Goal: Information Seeking & Learning: Learn about a topic

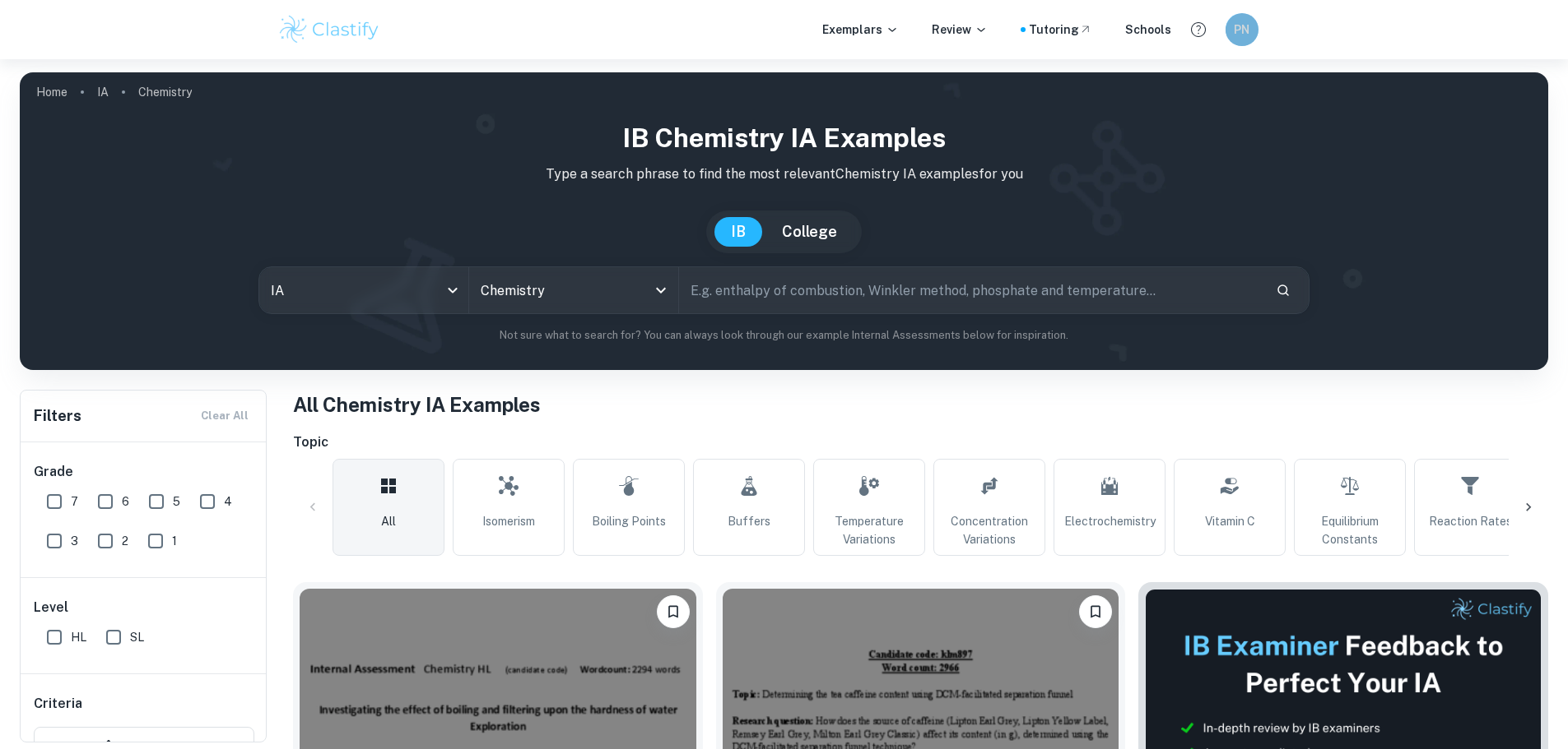
click at [1245, 31] on h6 "PN" at bounding box center [1241, 30] width 19 height 18
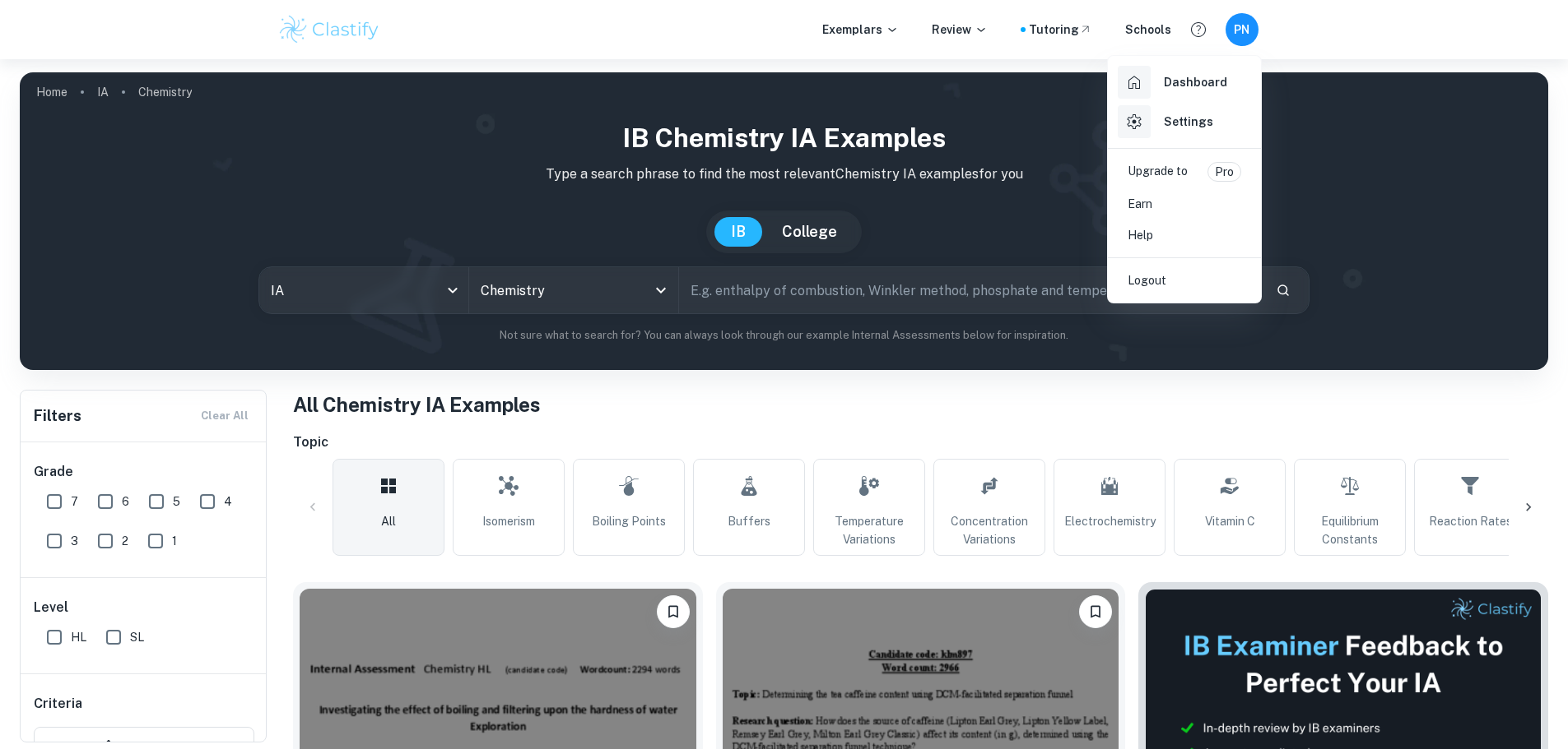
click at [1198, 89] on h6 "Dashboard" at bounding box center [1195, 83] width 63 height 18
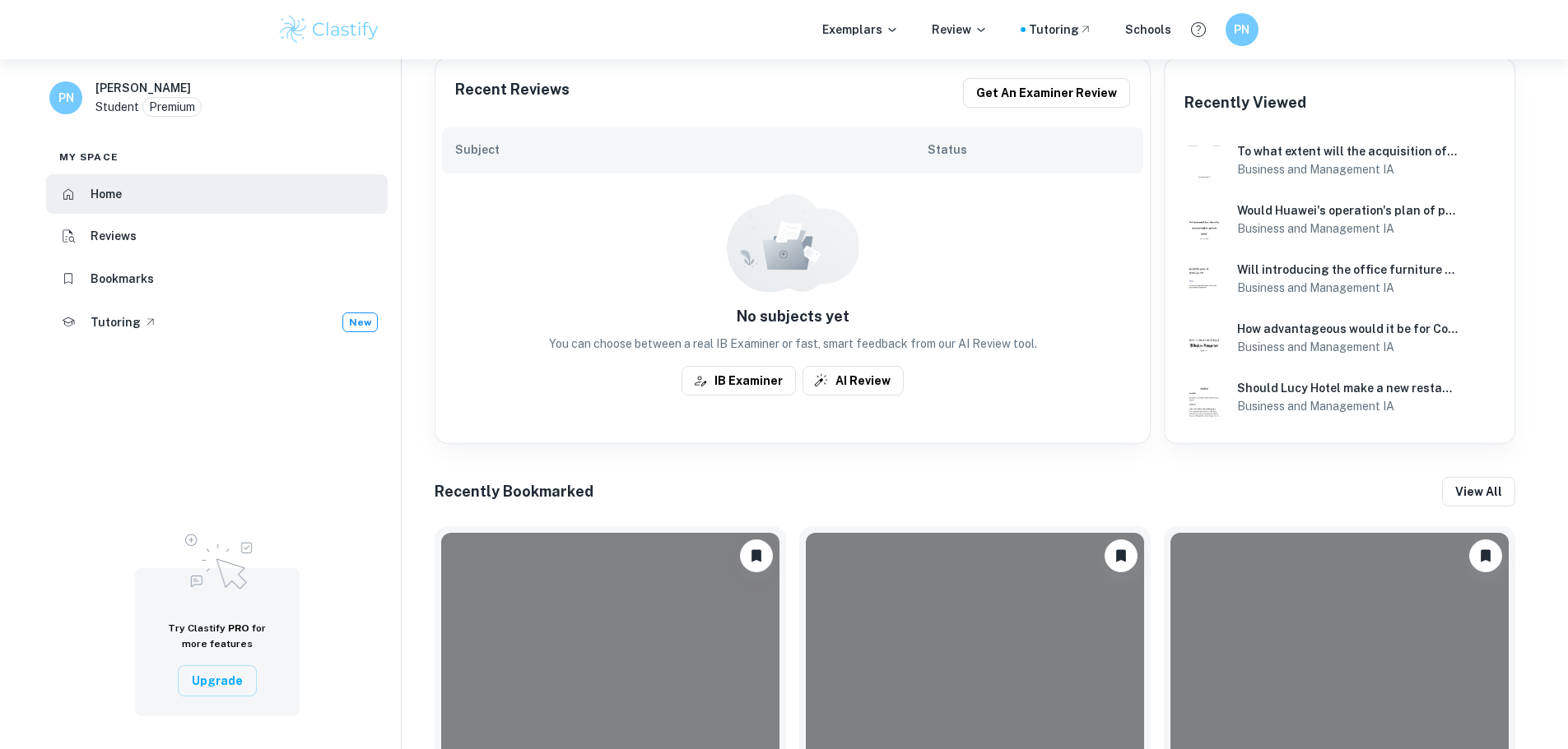
scroll to position [412, 0]
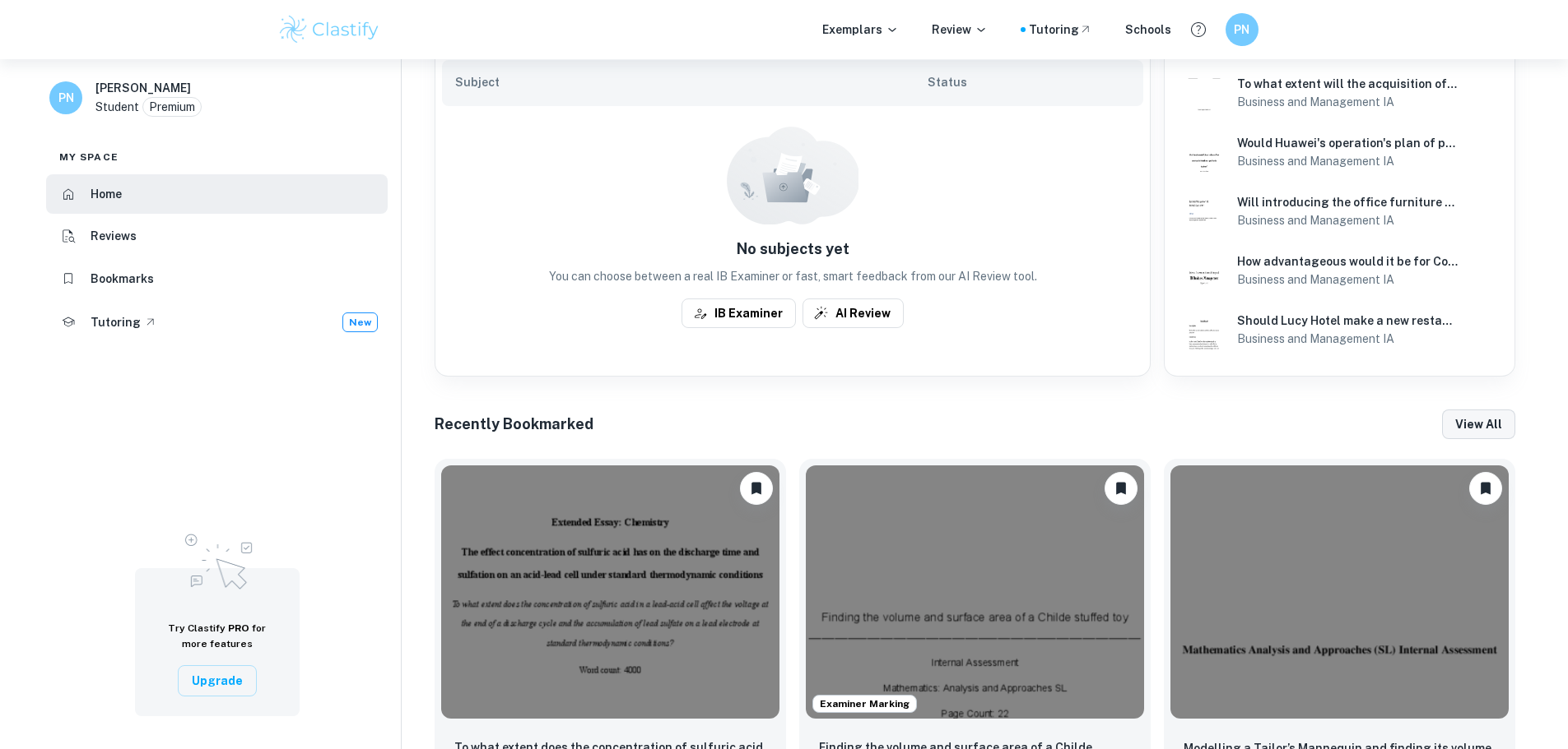
click at [1466, 423] on button "View all" at bounding box center [1479, 424] width 74 height 29
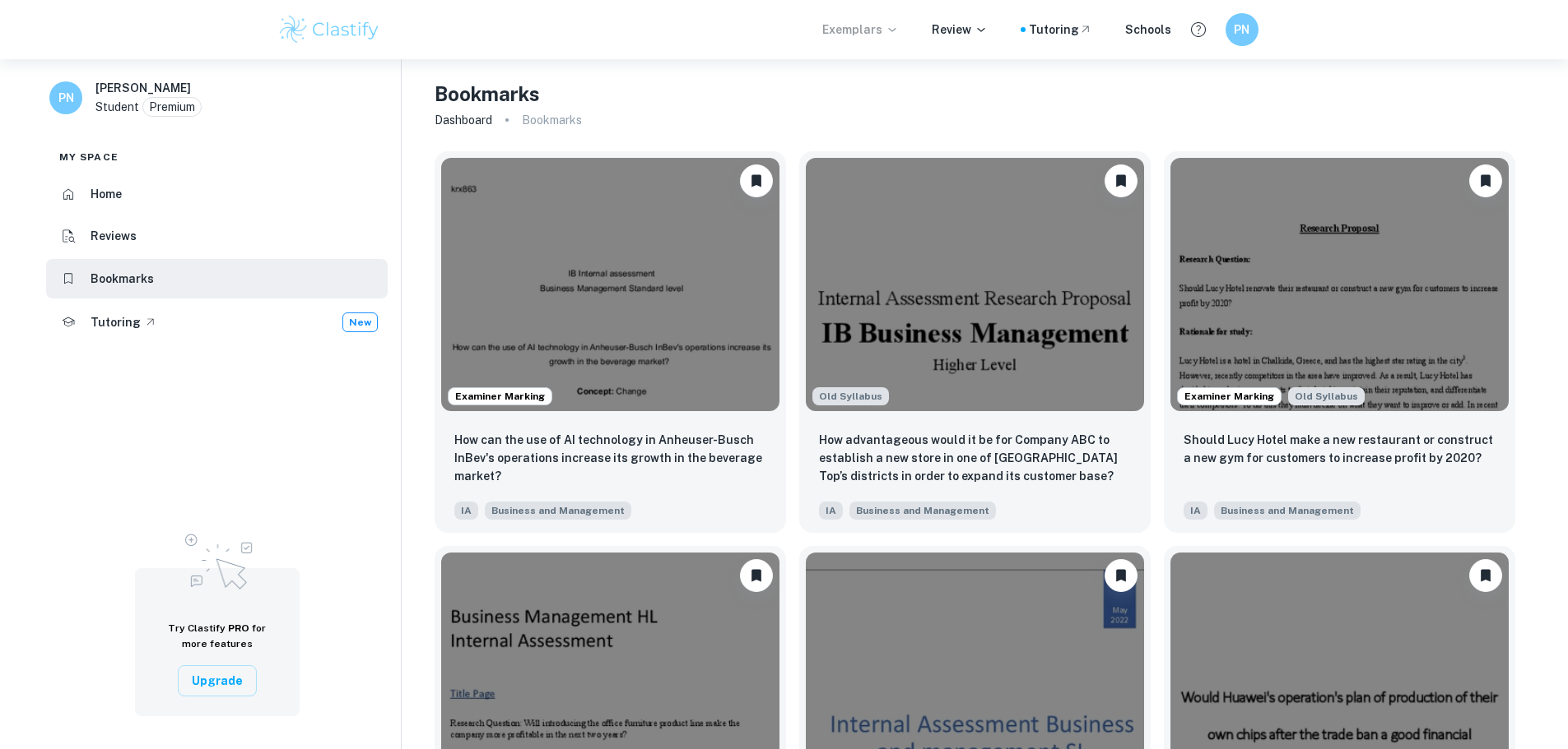
click at [899, 31] on icon at bounding box center [892, 30] width 13 height 13
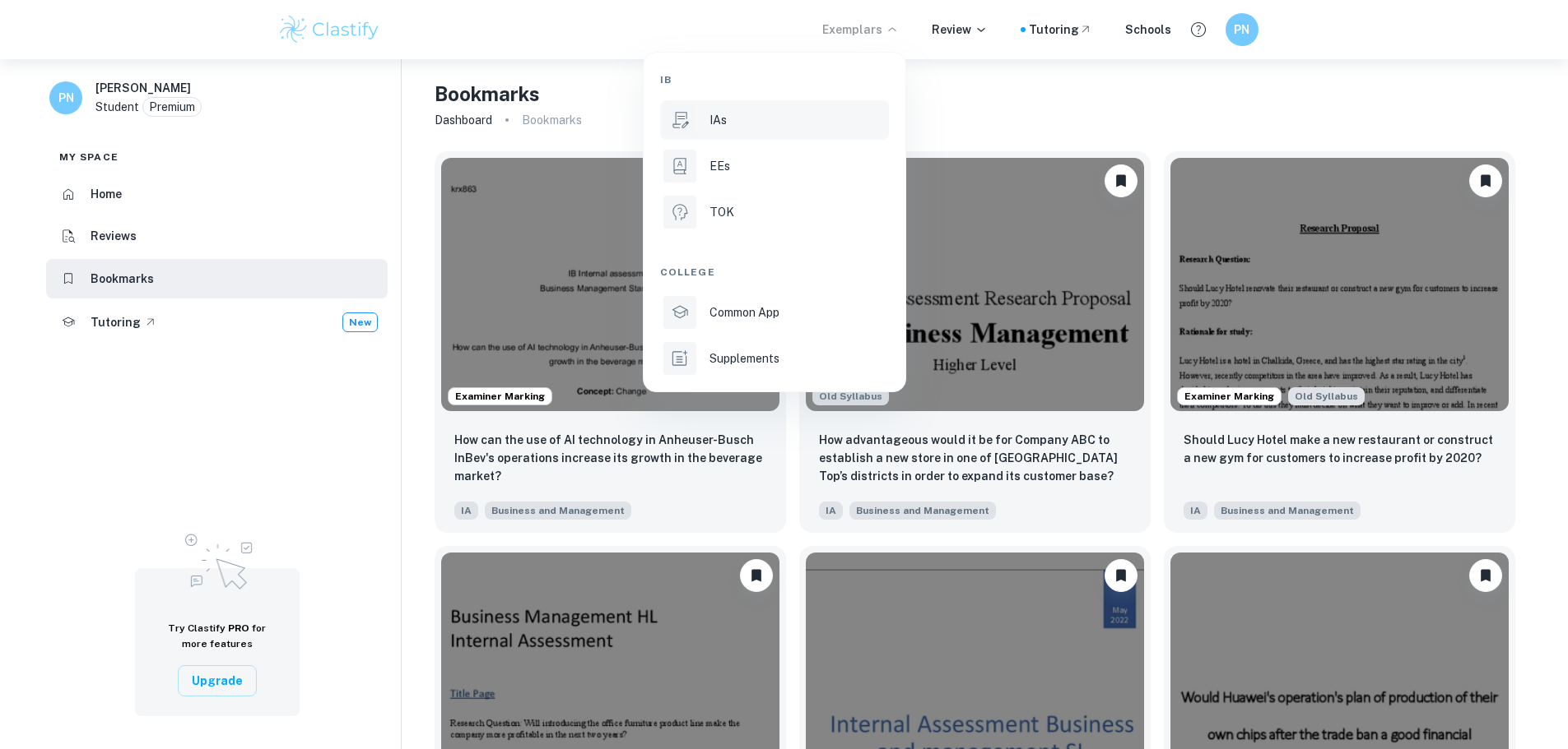
click at [720, 125] on p "IAs" at bounding box center [718, 120] width 18 height 18
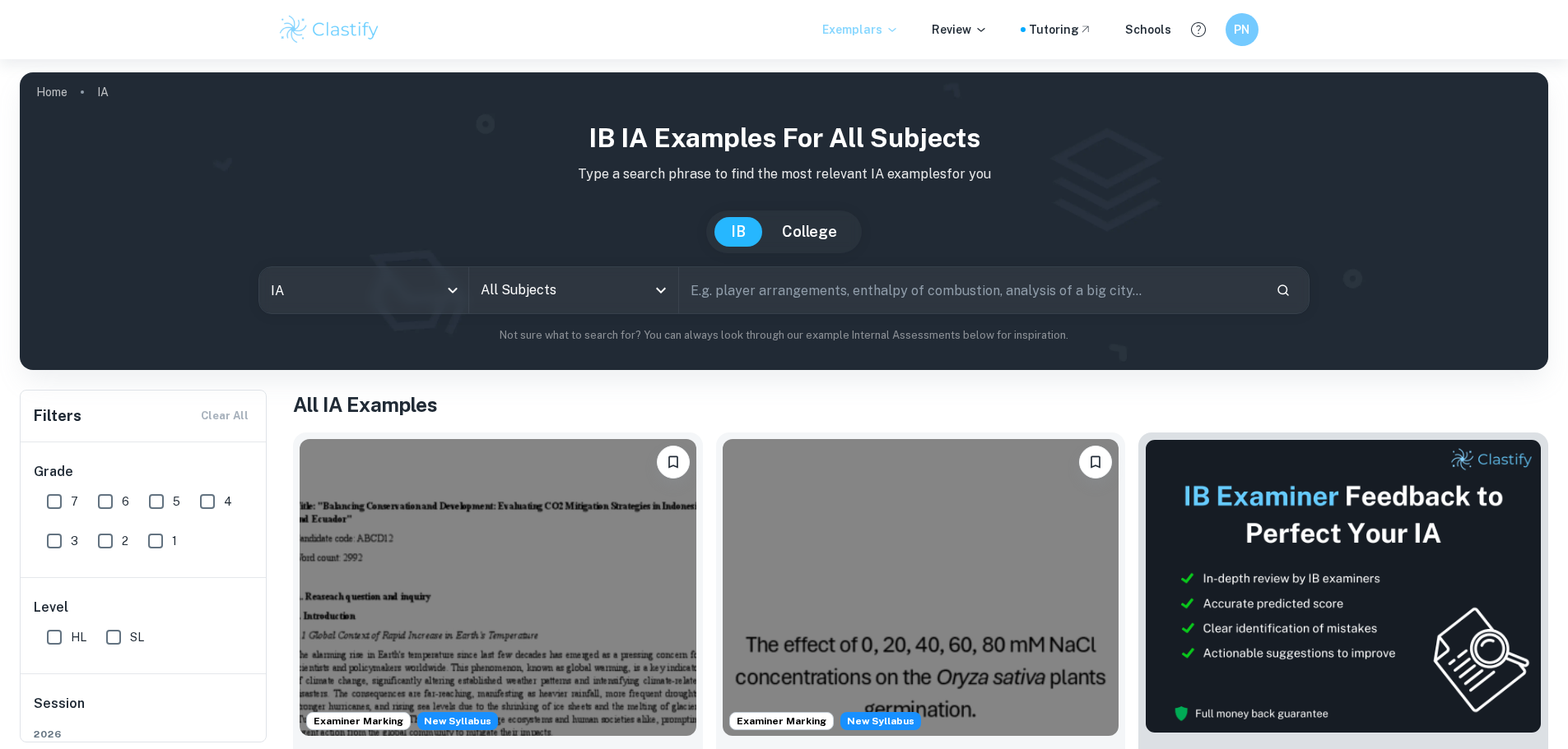
click at [119, 635] on input "SL" at bounding box center [113, 637] width 33 height 33
checkbox input "true"
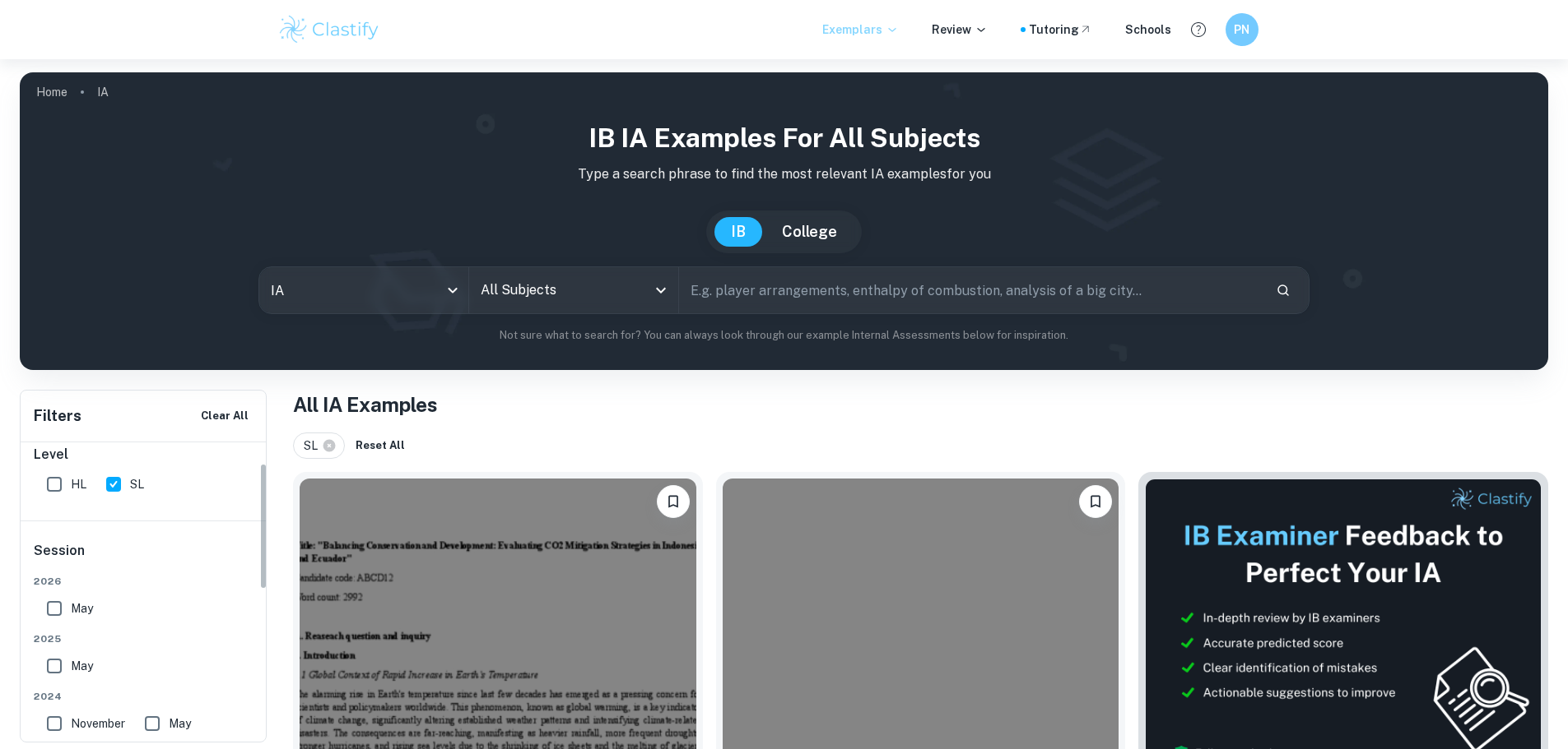
scroll to position [164, 0]
click at [579, 290] on input "All Subjects" at bounding box center [561, 290] width 170 height 31
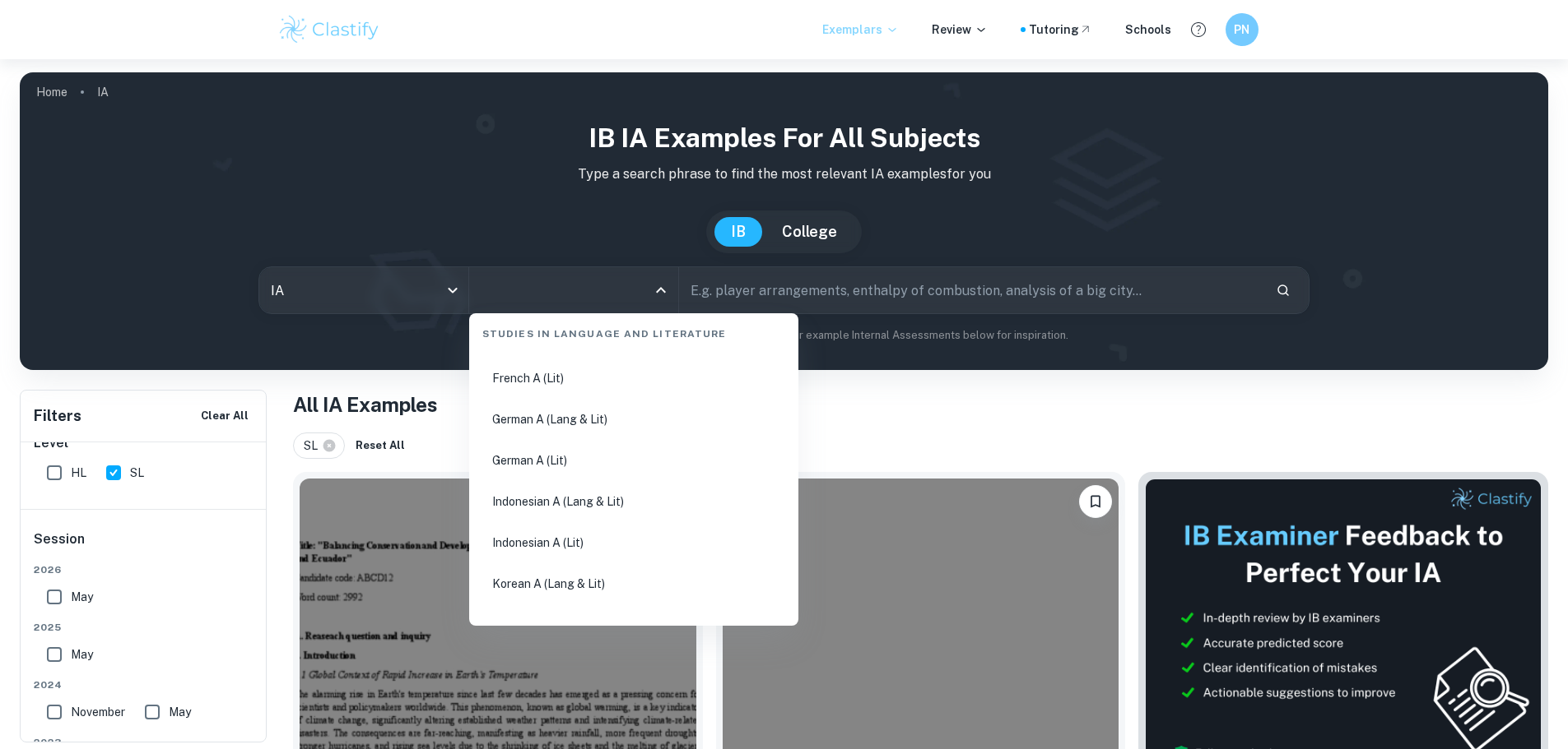
scroll to position [658, 0]
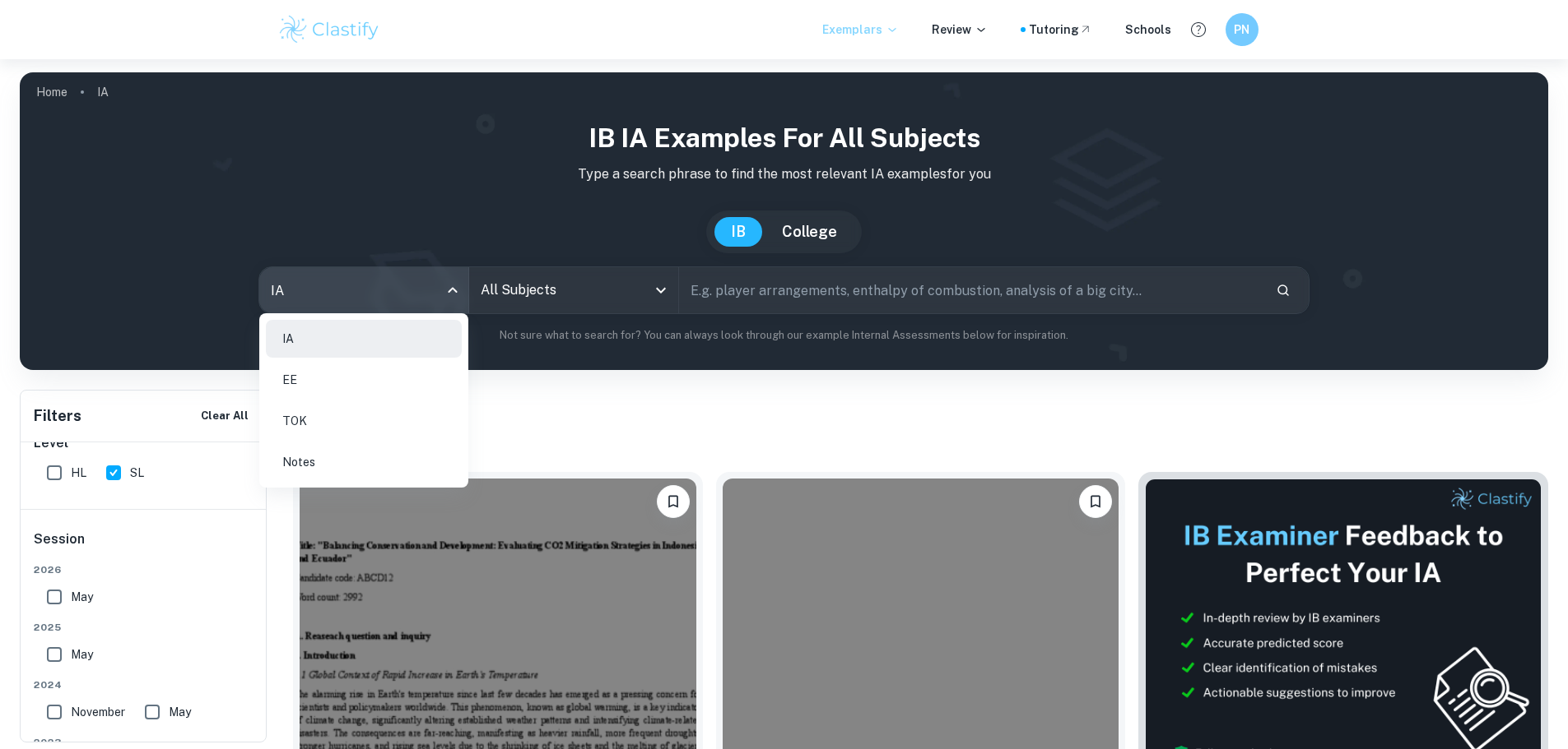
click at [406, 296] on body "We value your privacy We use cookies to enhance your browsing experience, serve…" at bounding box center [784, 433] width 1568 height 749
click at [406, 296] on div at bounding box center [784, 374] width 1568 height 749
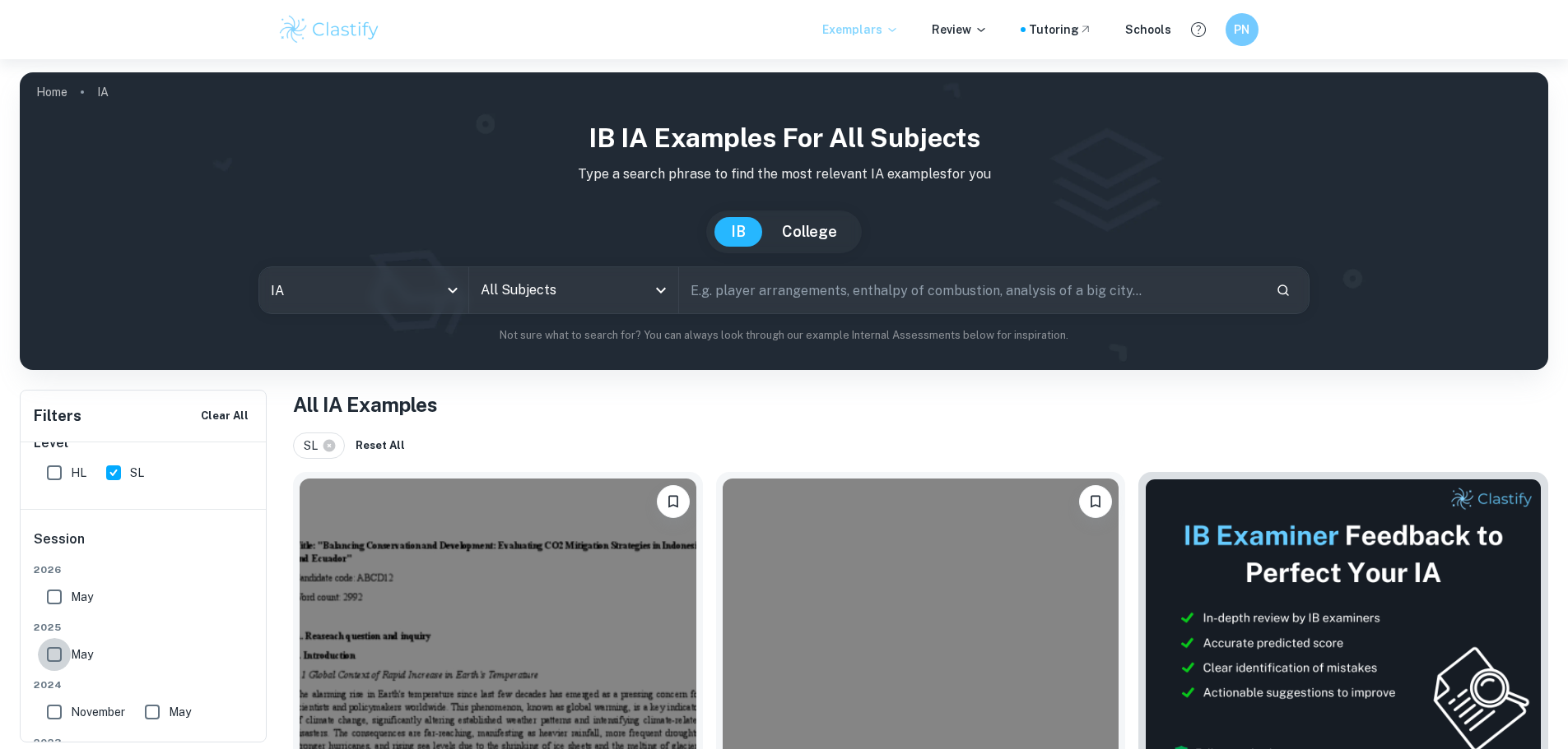
click at [58, 658] on input "May" at bounding box center [53, 654] width 33 height 33
checkbox input "true"
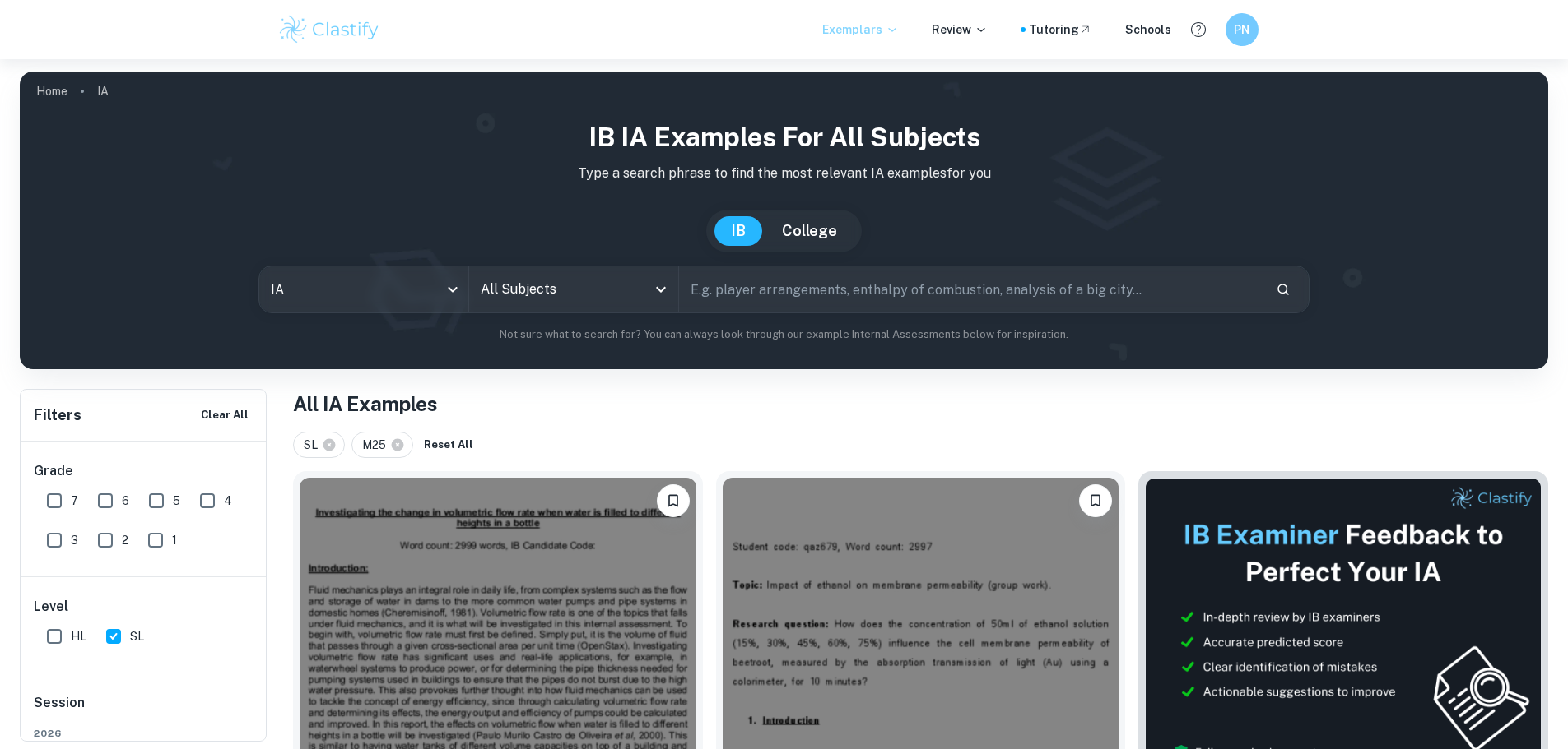
scroll to position [0, 0]
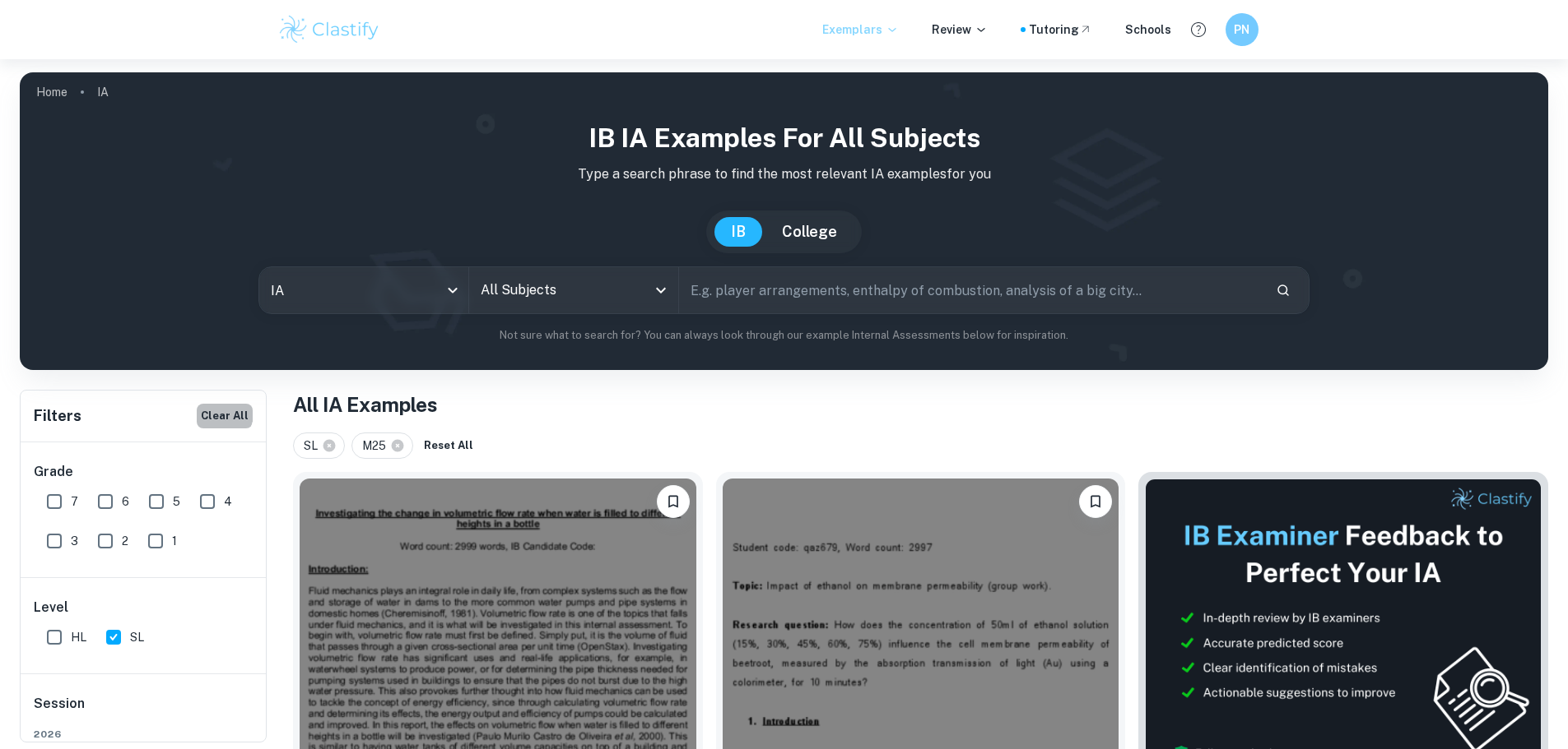
click at [221, 413] on button "Clear All" at bounding box center [224, 417] width 56 height 25
checkbox input "false"
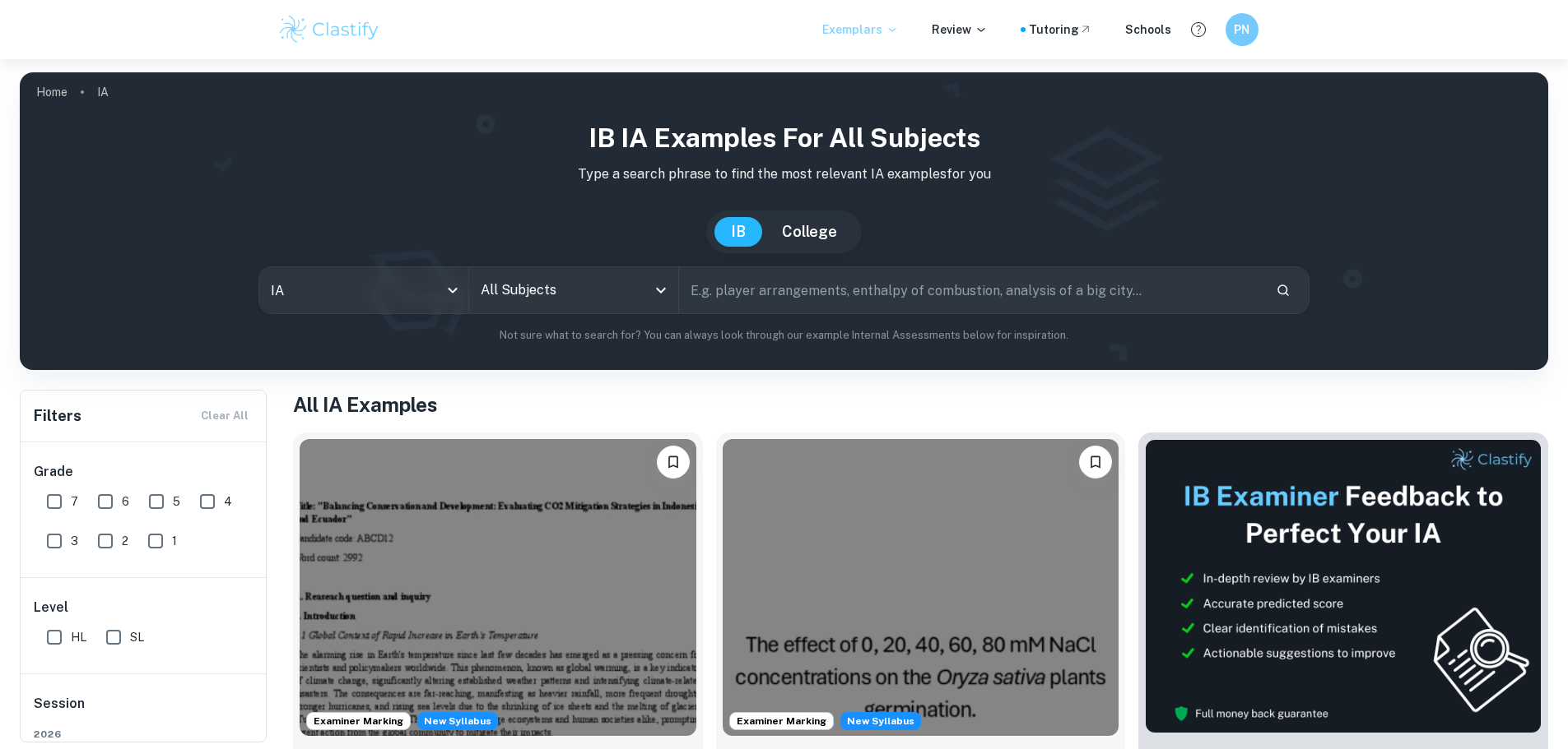
click at [116, 642] on input "SL" at bounding box center [113, 637] width 33 height 33
checkbox input "true"
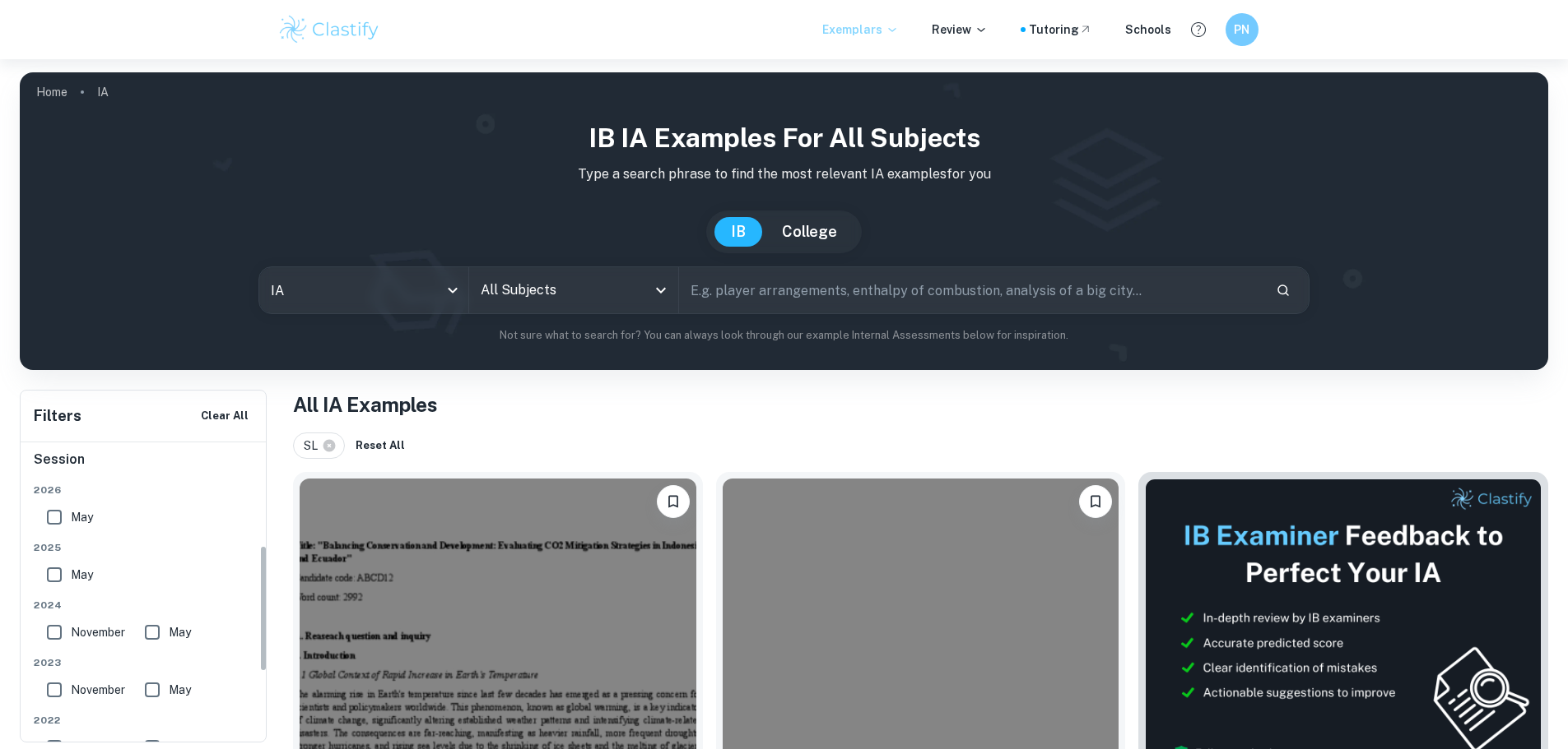
scroll to position [244, 0]
click at [52, 569] on input "May" at bounding box center [53, 575] width 33 height 33
checkbox input "true"
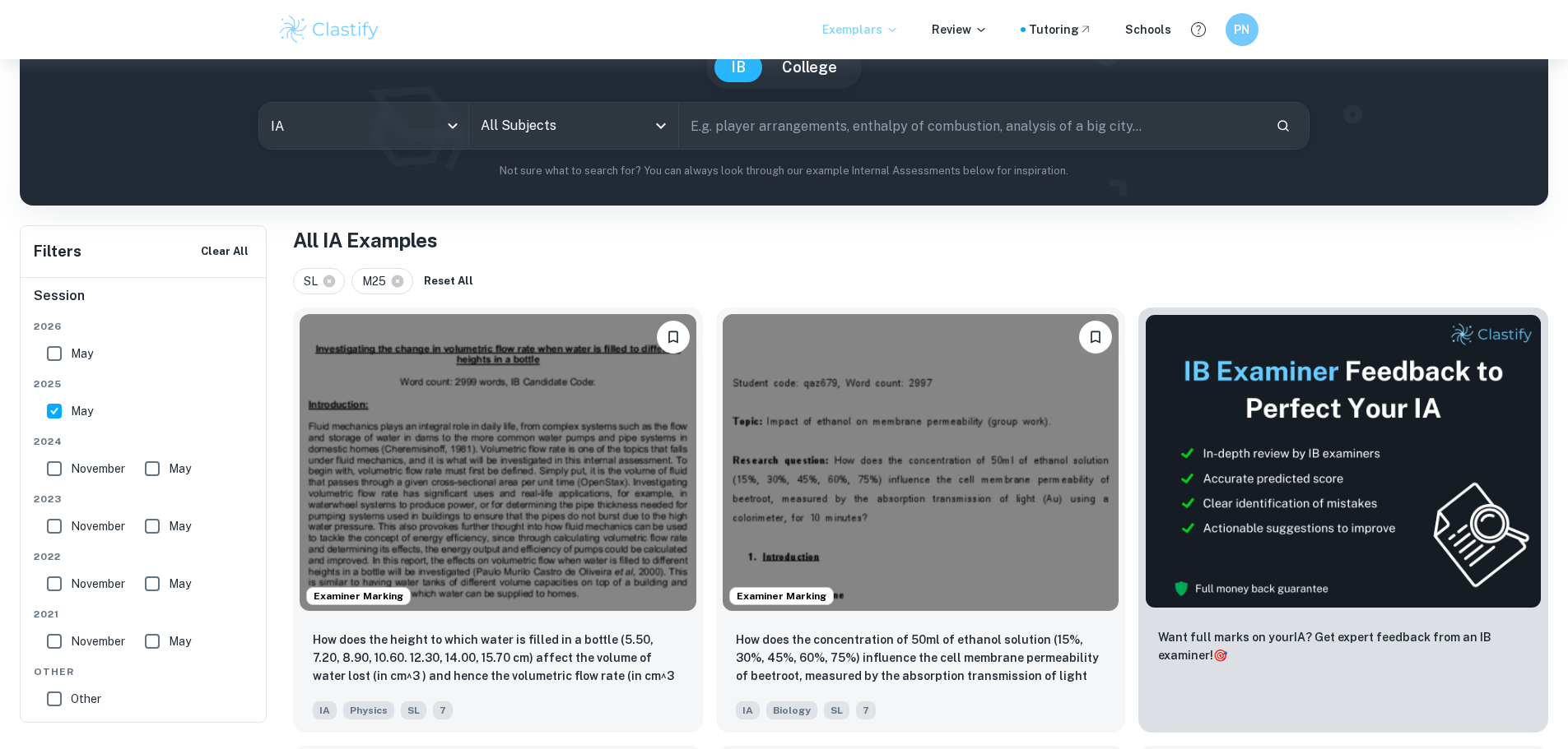
scroll to position [0, 0]
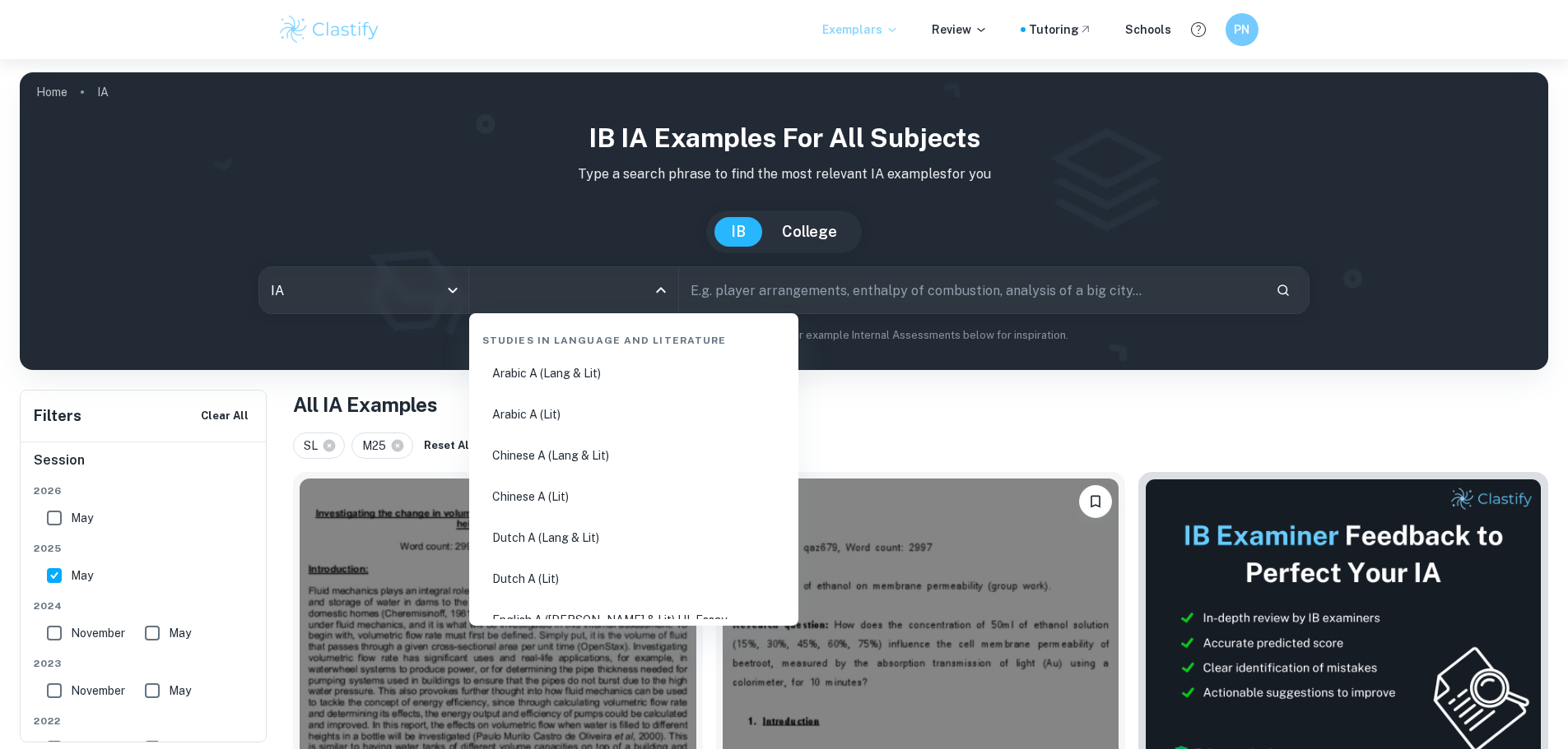
click at [591, 291] on input "All Subjects" at bounding box center [561, 290] width 170 height 31
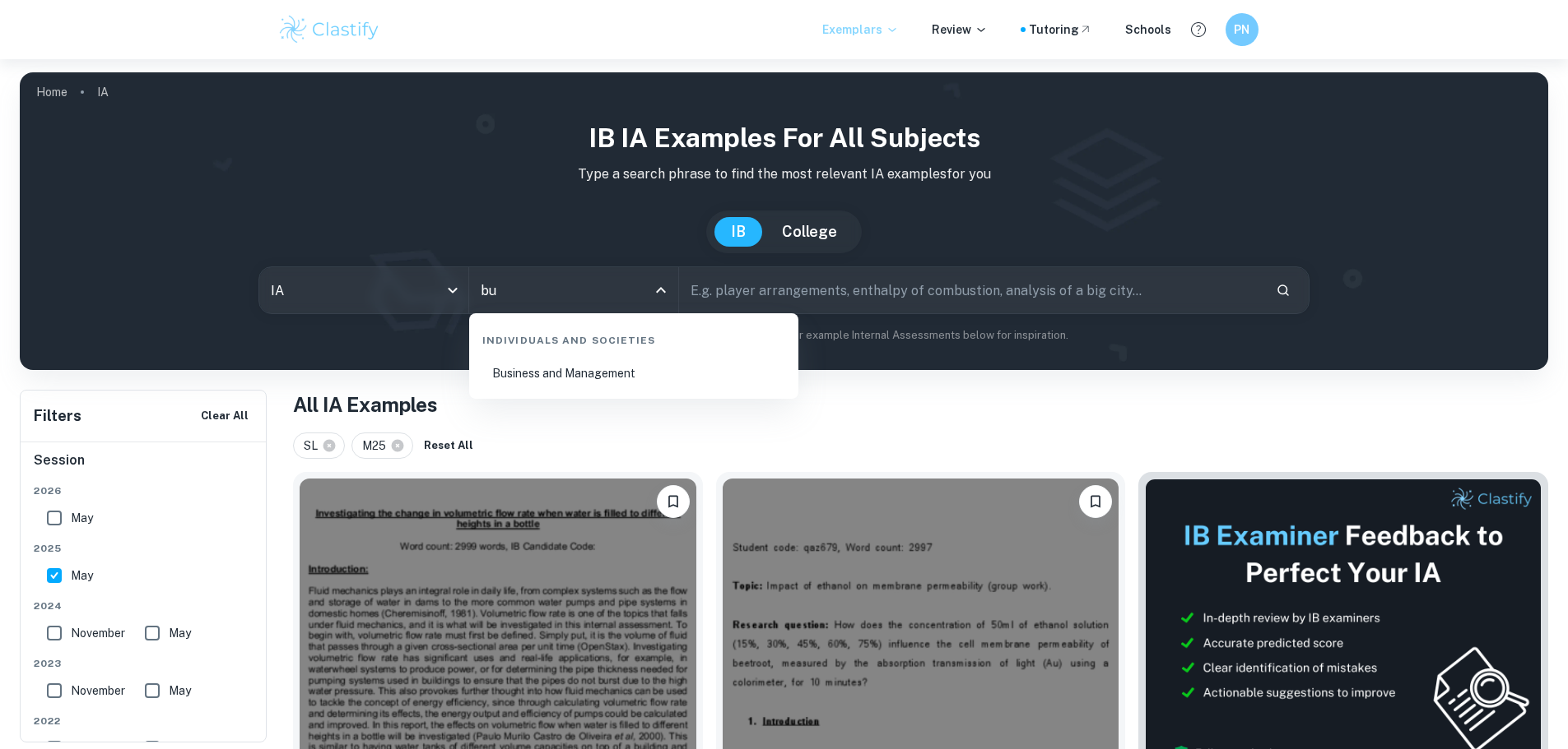
click at [645, 367] on li "Business and Management" at bounding box center [633, 373] width 316 height 38
type input "Business and Management"
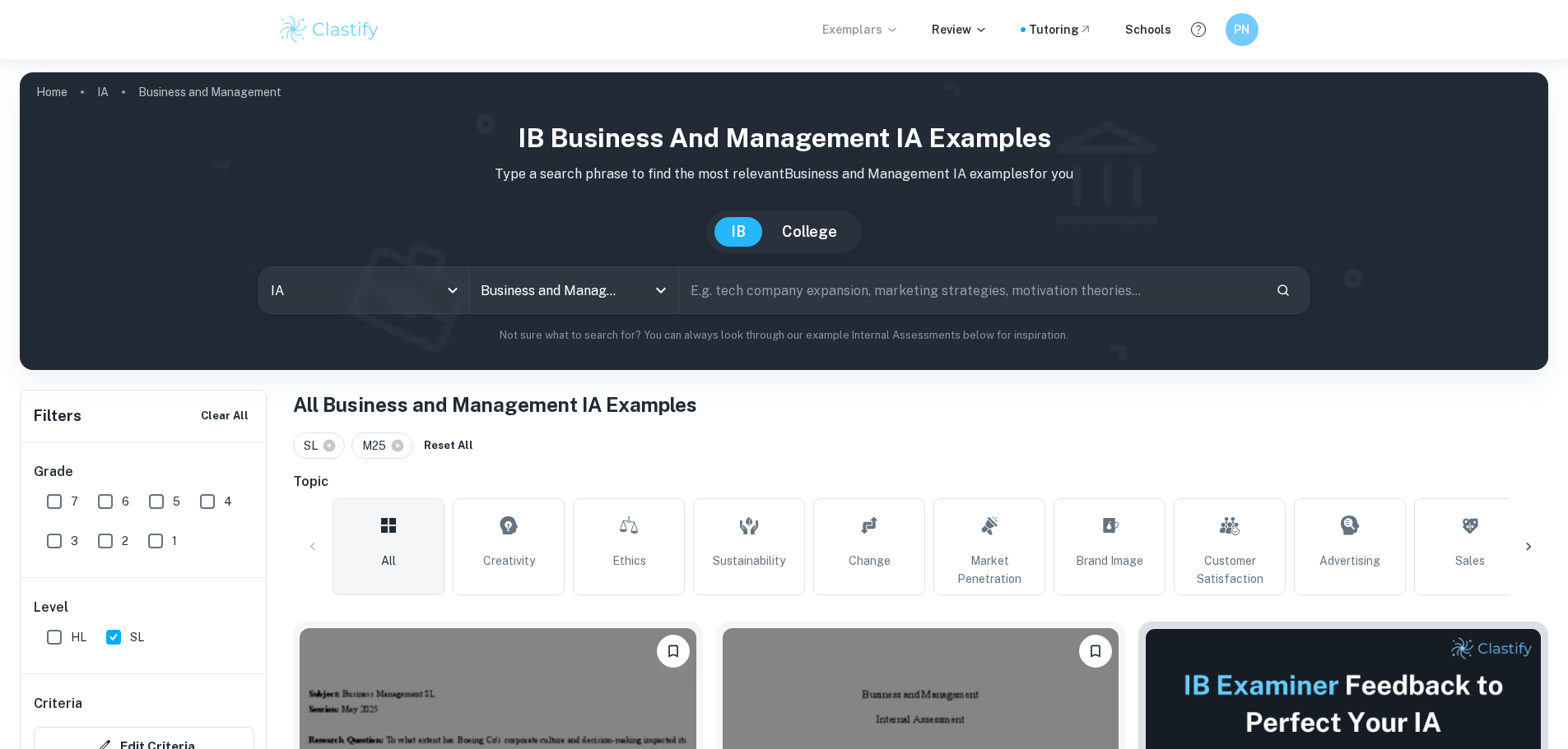
scroll to position [329, 0]
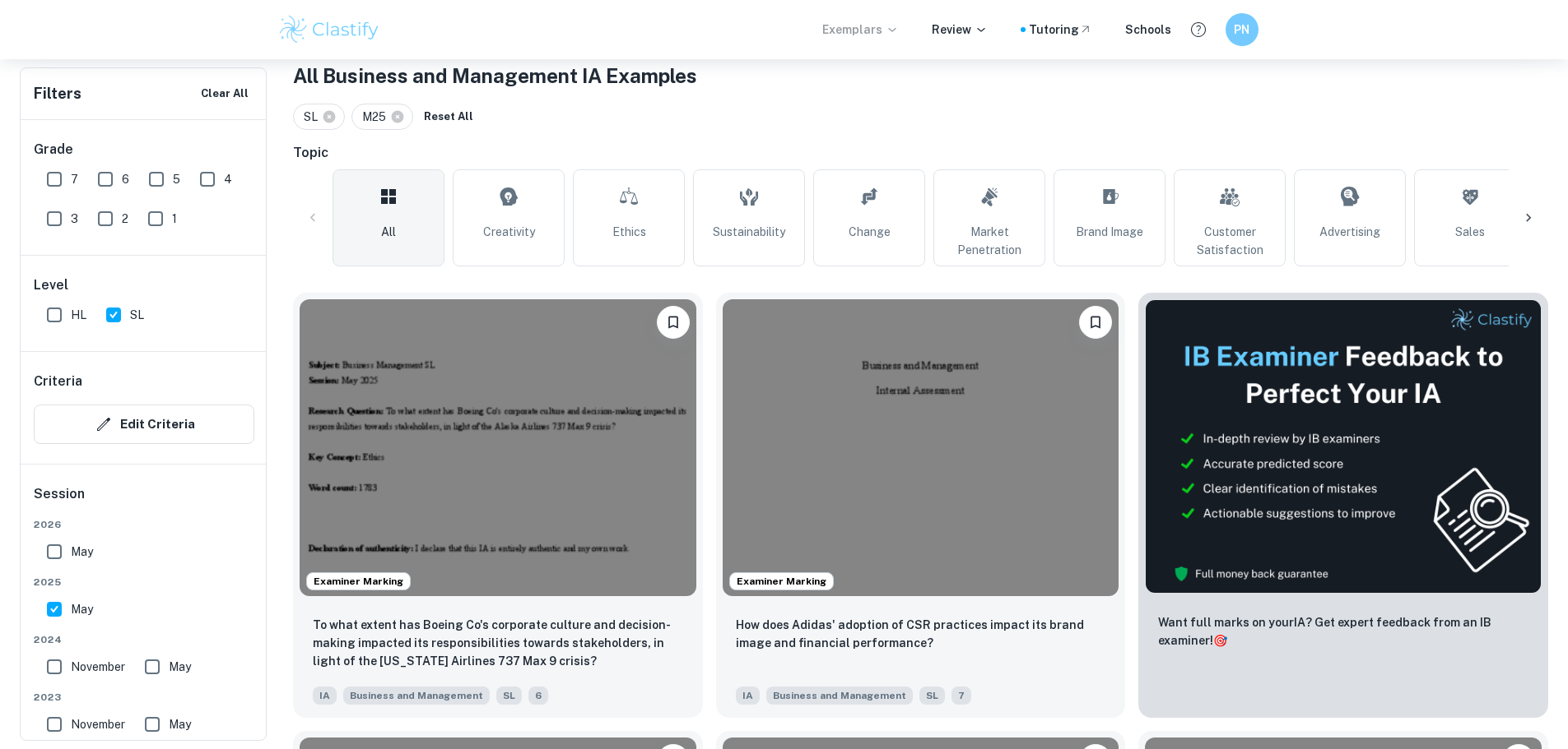
drag, startPoint x: 58, startPoint y: 183, endPoint x: 221, endPoint y: 312, distance: 207.9
click at [58, 183] on input "7" at bounding box center [53, 179] width 33 height 33
checkbox input "true"
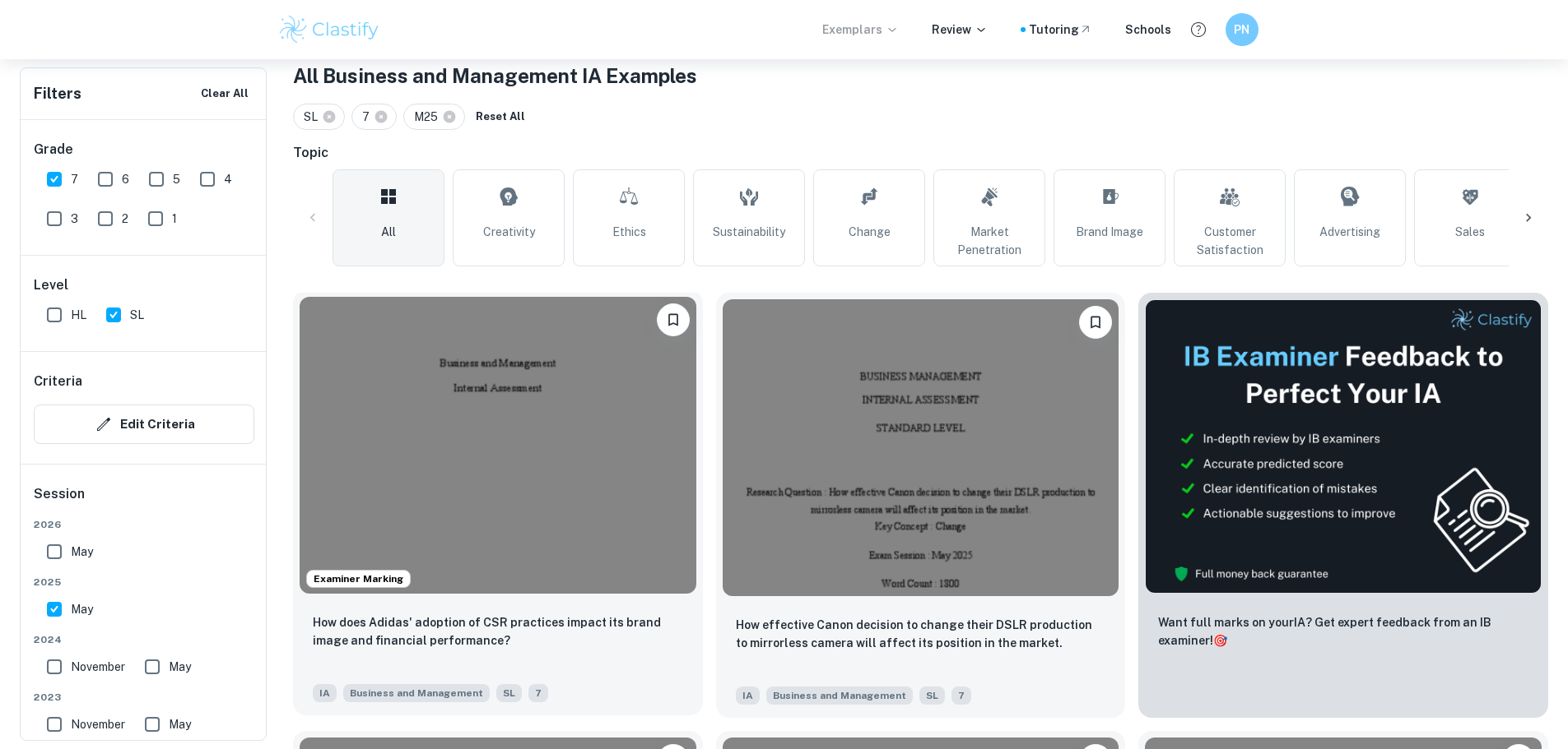
click at [498, 424] on img at bounding box center [498, 446] width 397 height 297
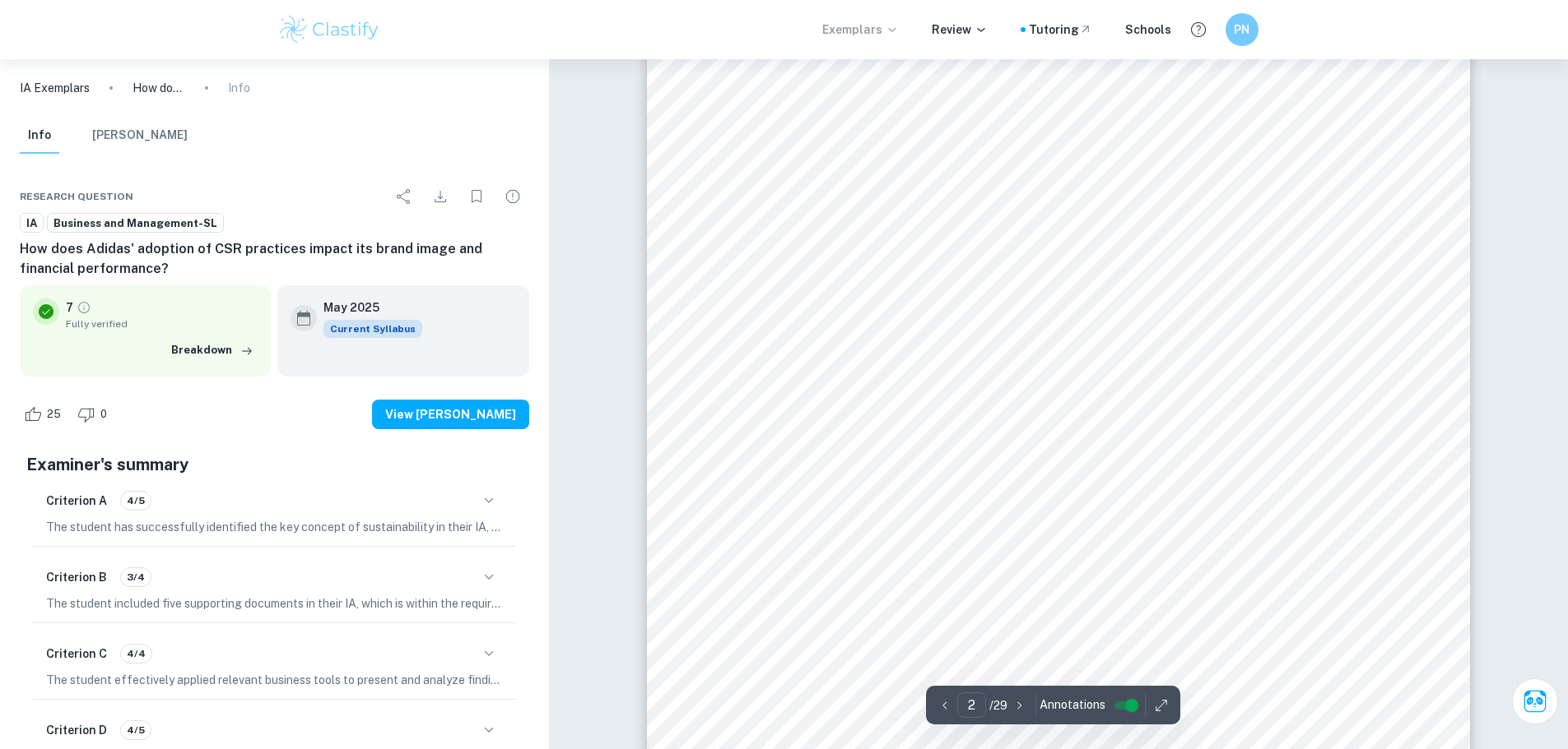
scroll to position [1399, 0]
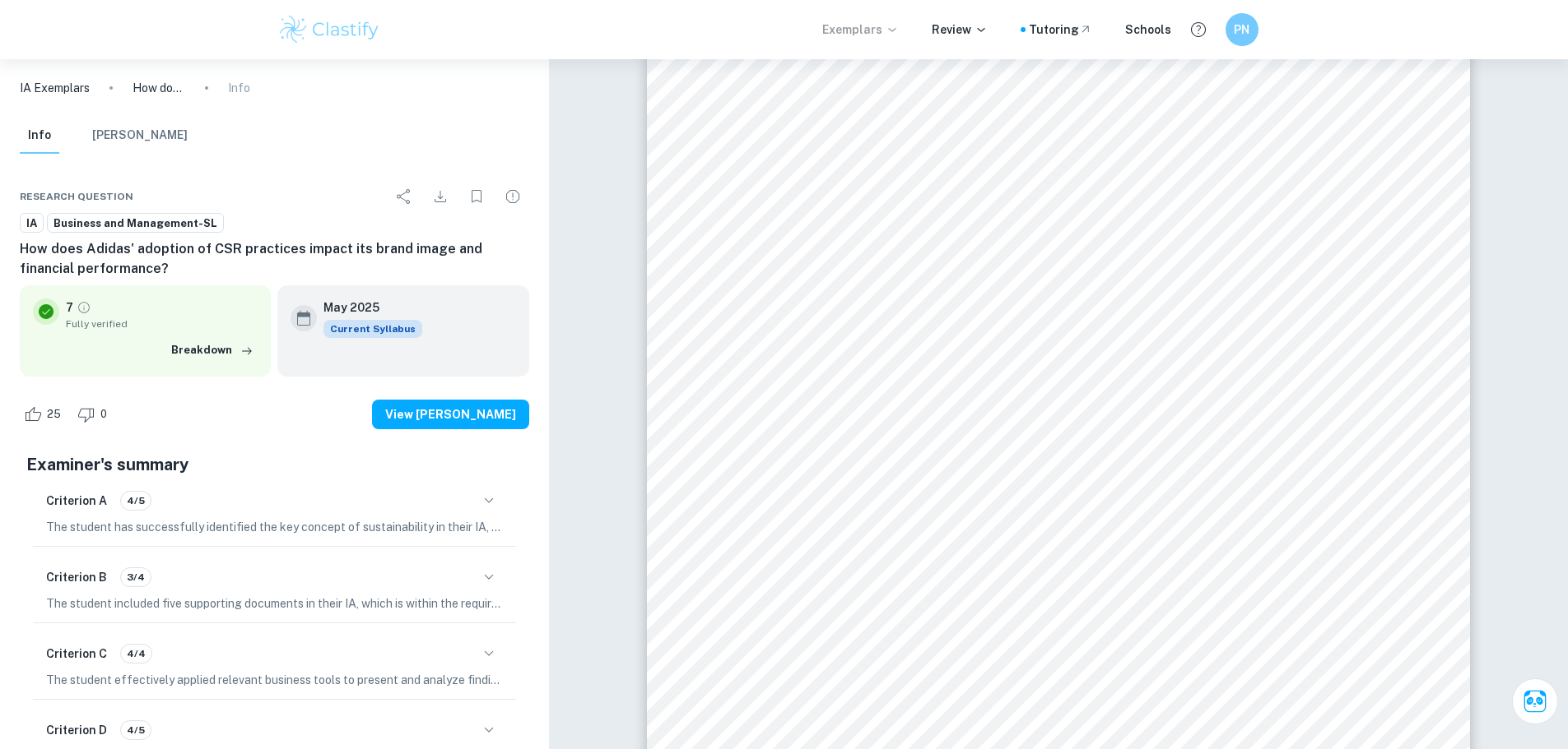
click at [488, 494] on icon "button" at bounding box center [489, 501] width 20 height 20
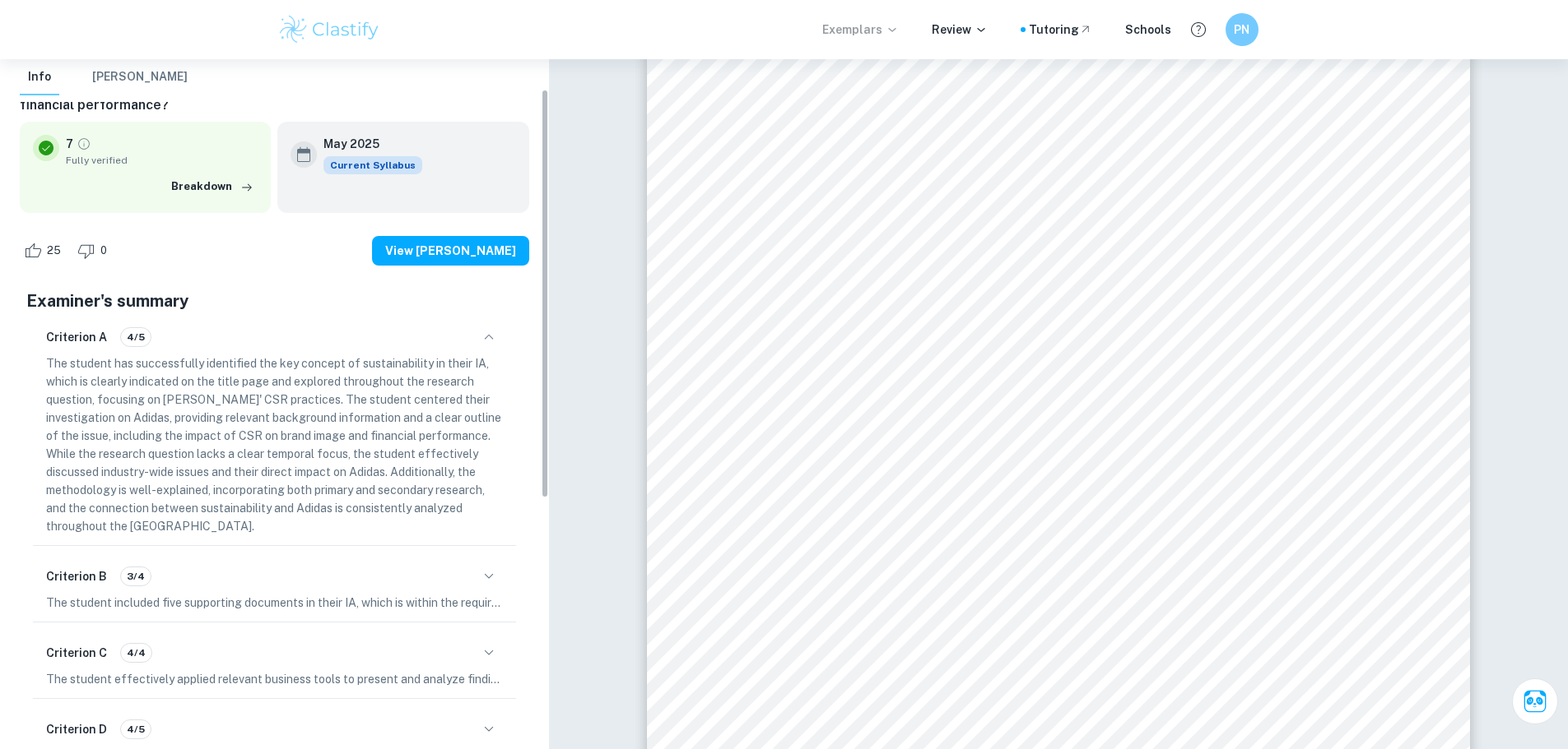
scroll to position [165, 0]
click at [136, 337] on span "4/5" at bounding box center [135, 337] width 29 height 15
click at [89, 339] on h6 "Criterion A" at bounding box center [76, 337] width 61 height 18
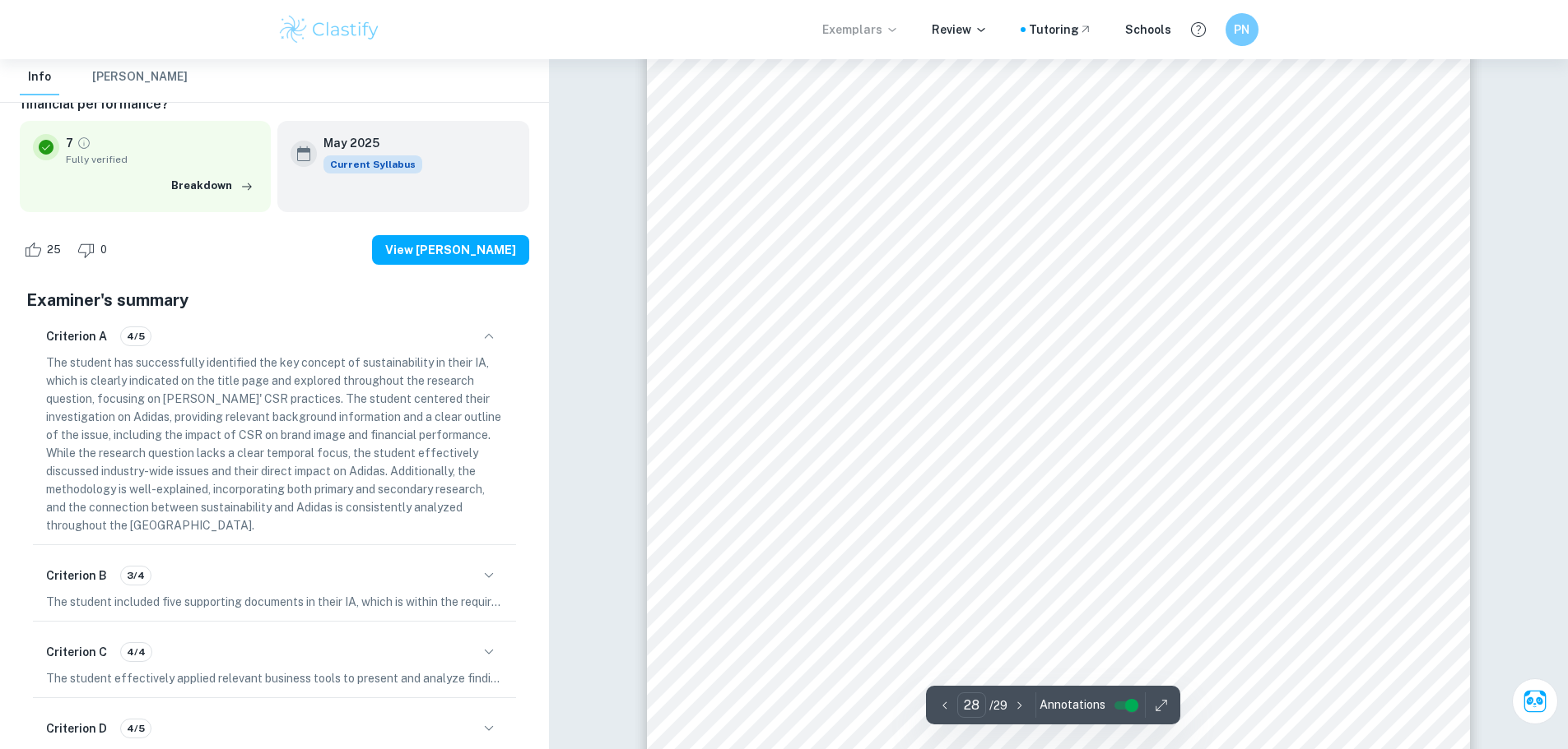
scroll to position [32161, 0]
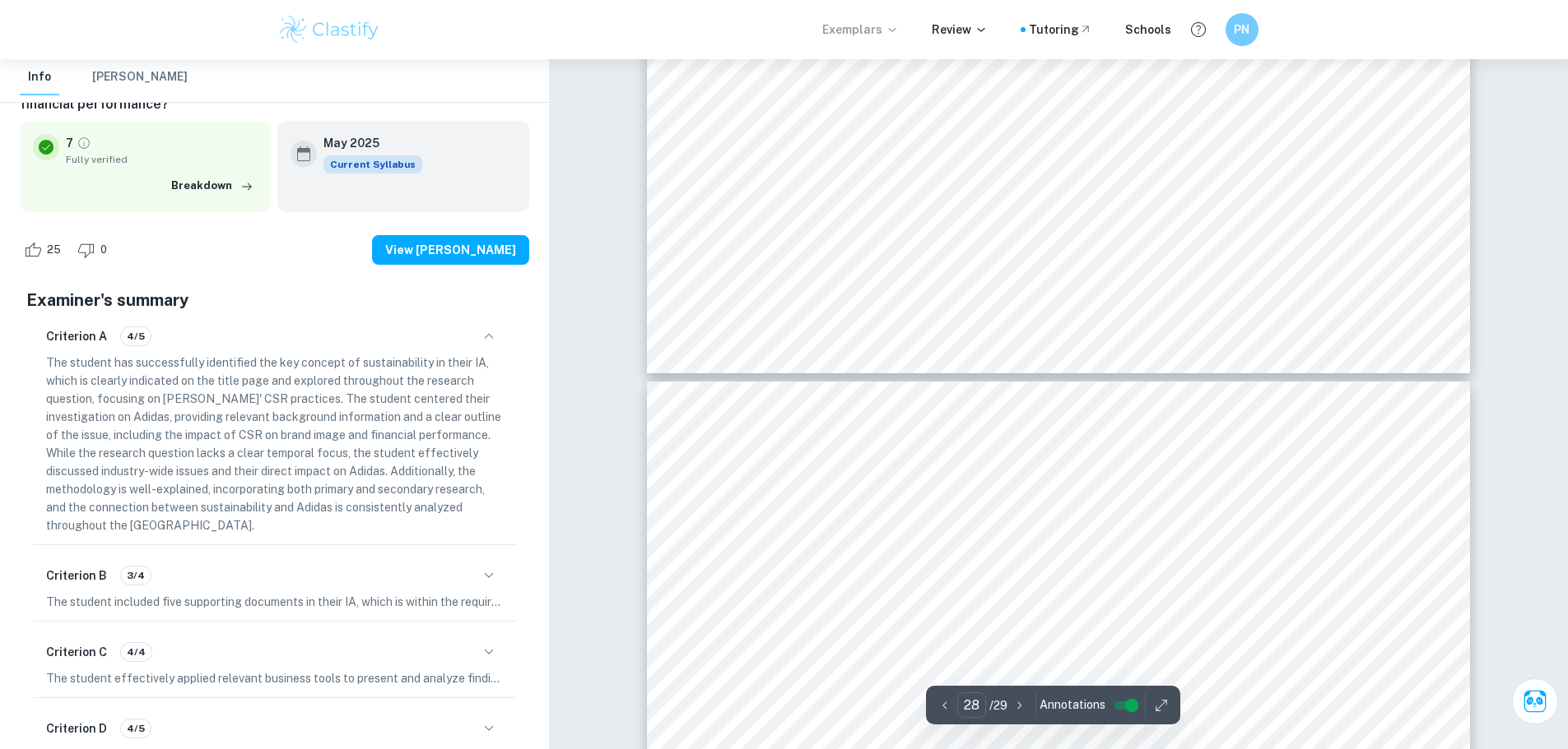
type input "29"
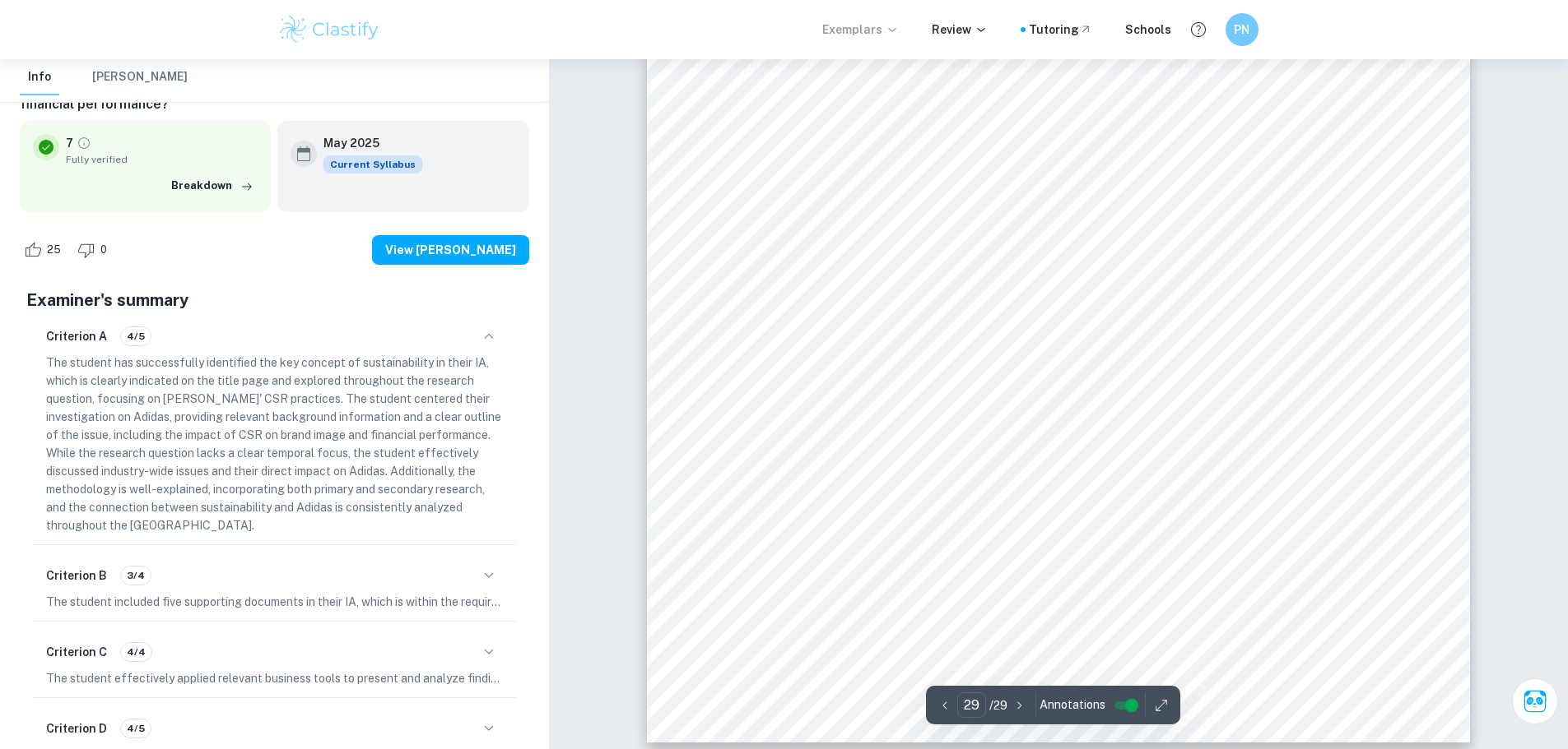
scroll to position [33386, 0]
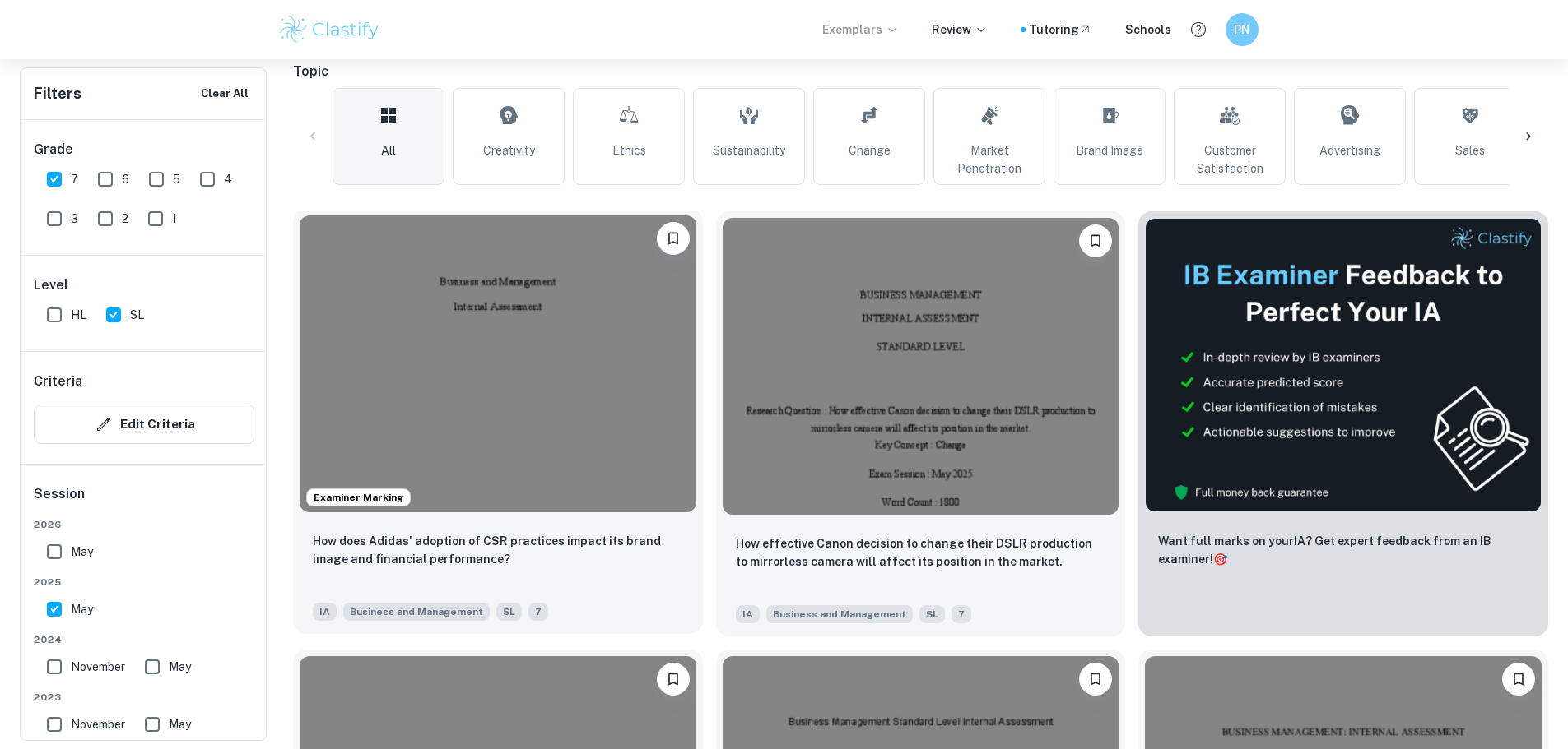
scroll to position [412, 0]
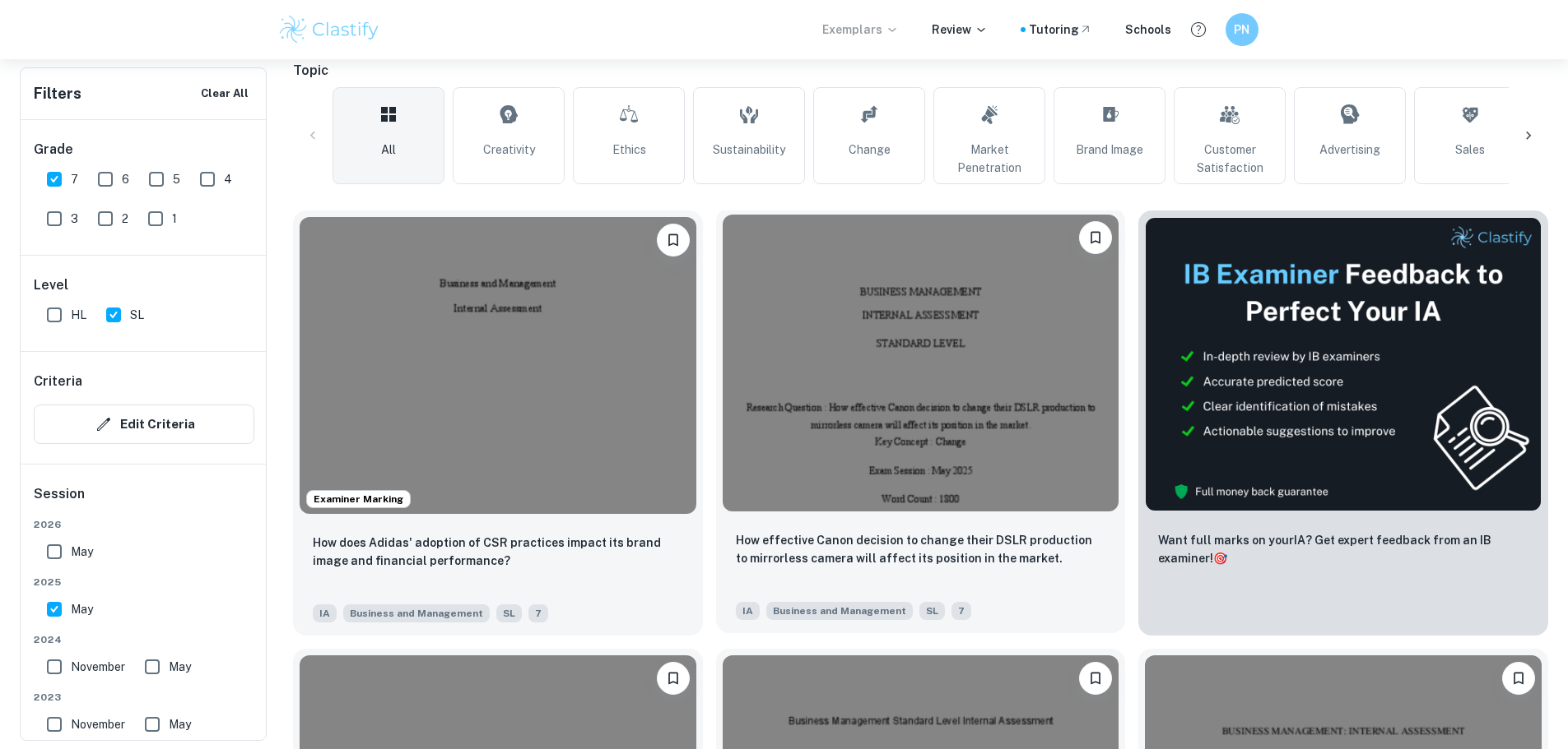
click at [723, 318] on img at bounding box center [921, 363] width 397 height 297
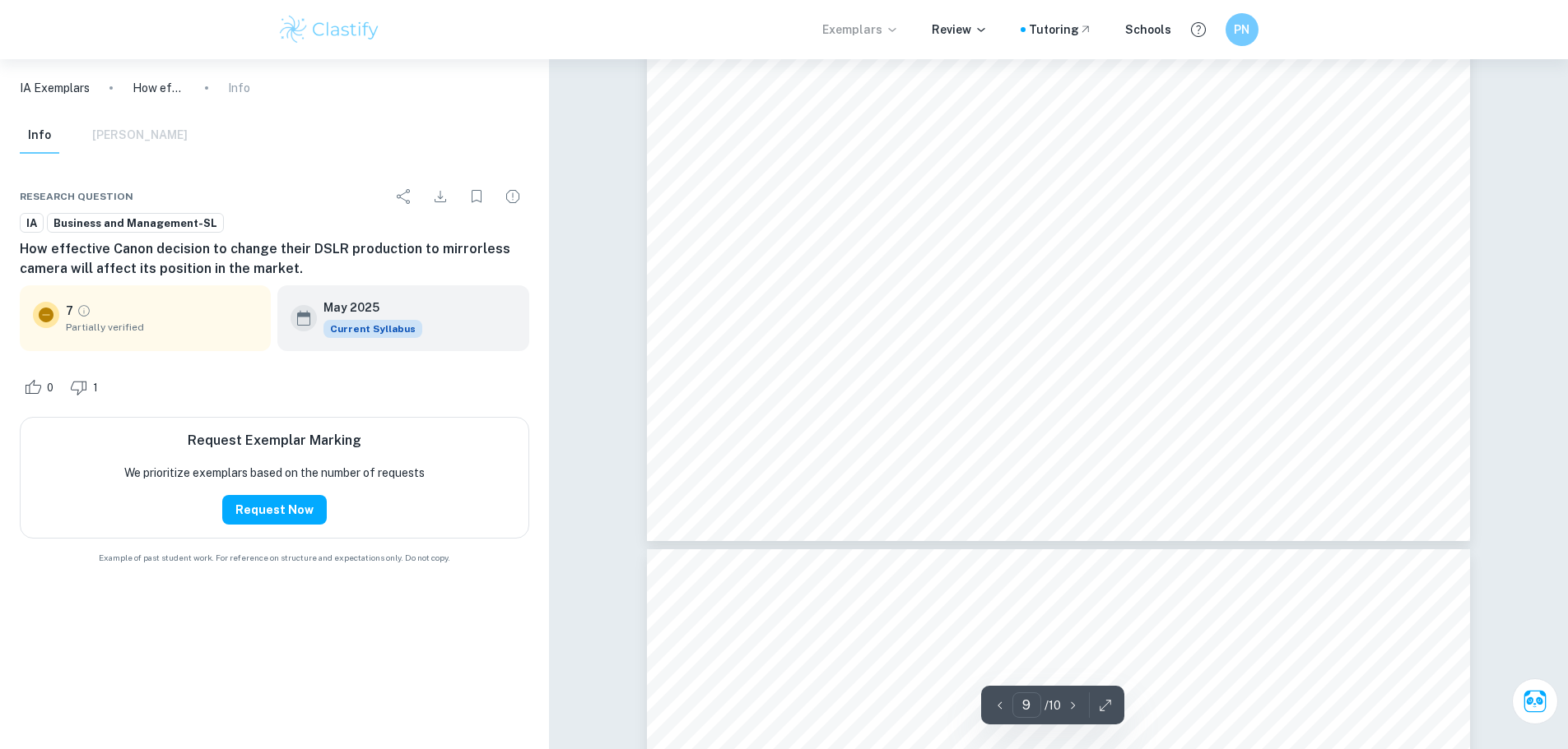
scroll to position [10200, 0]
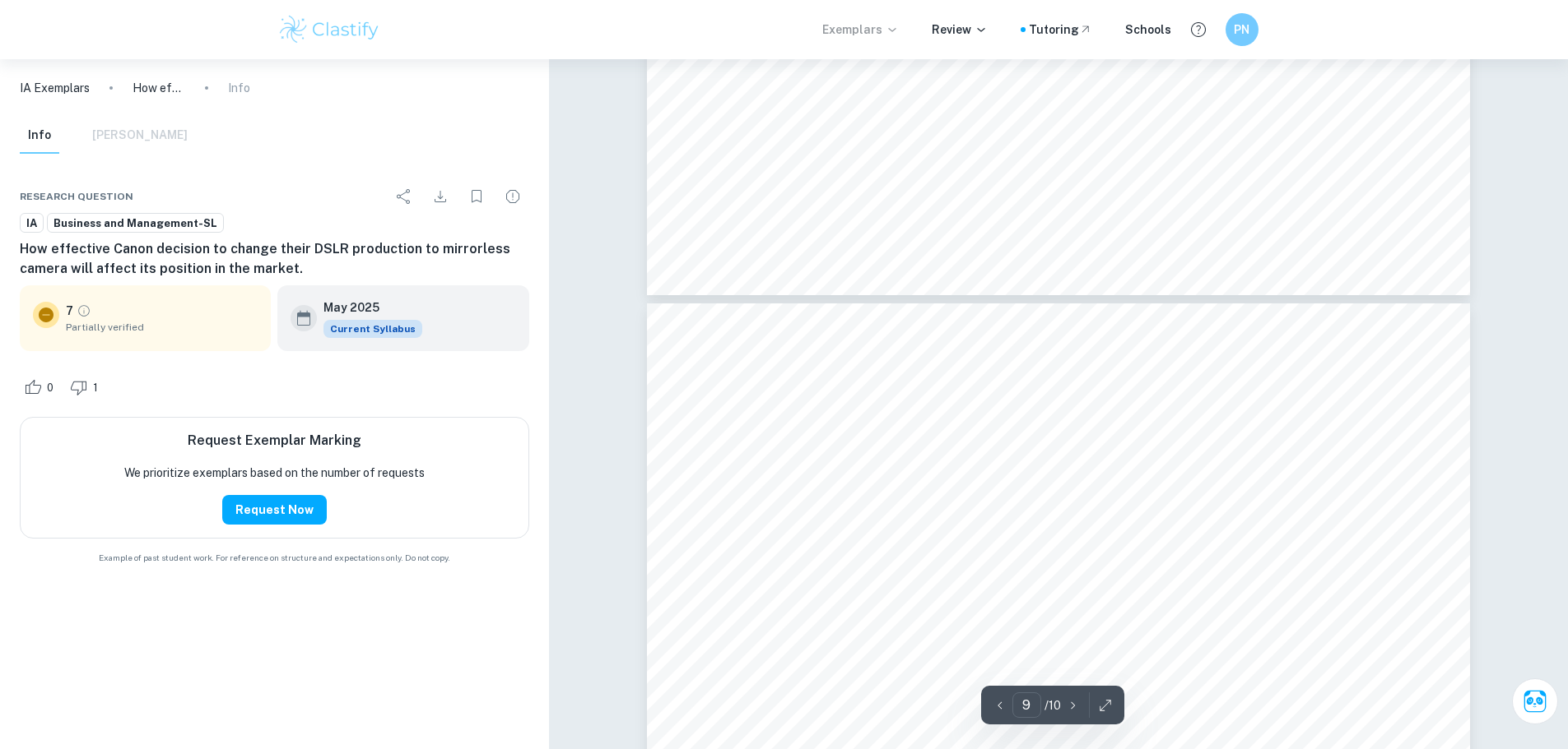
type input "10"
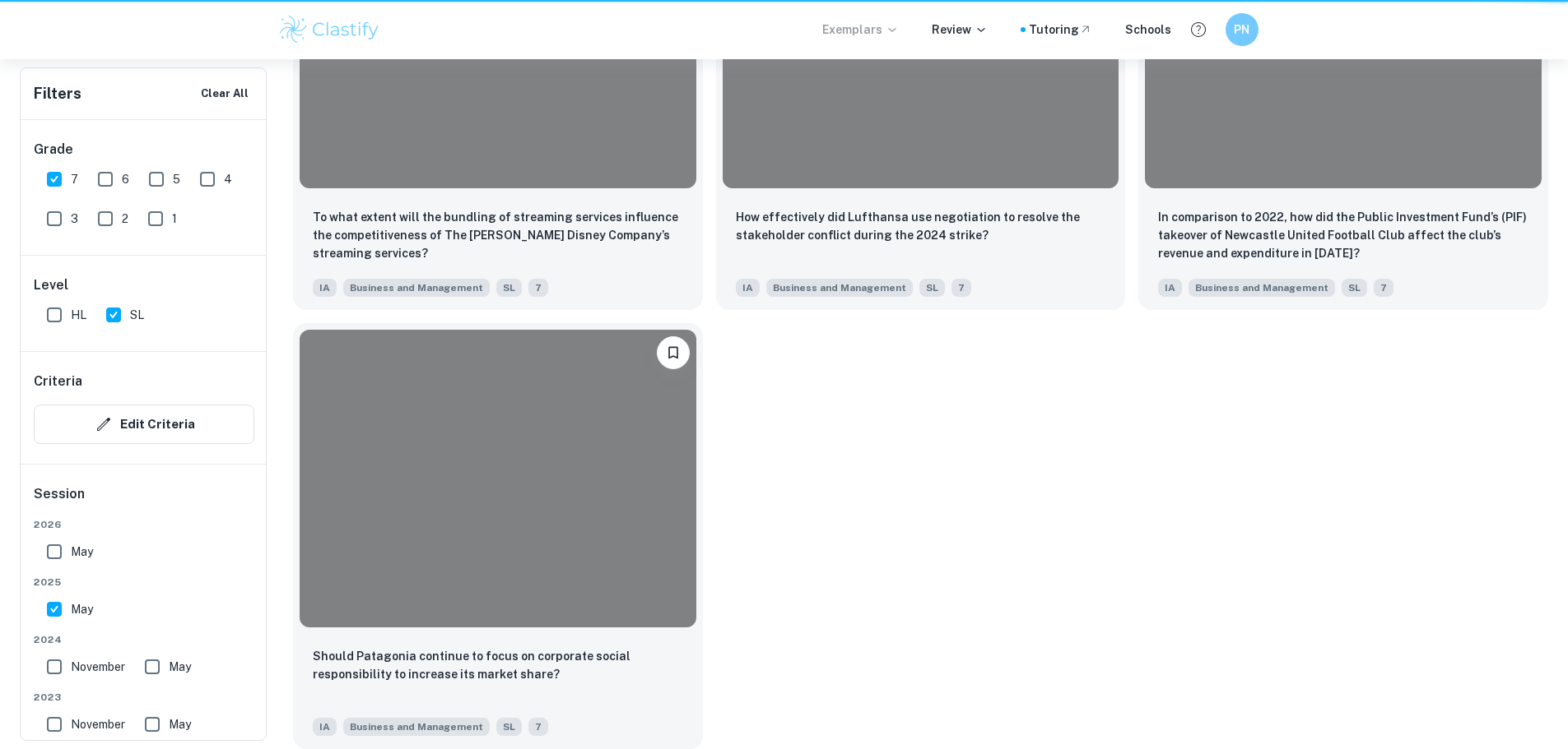
scroll to position [412, 0]
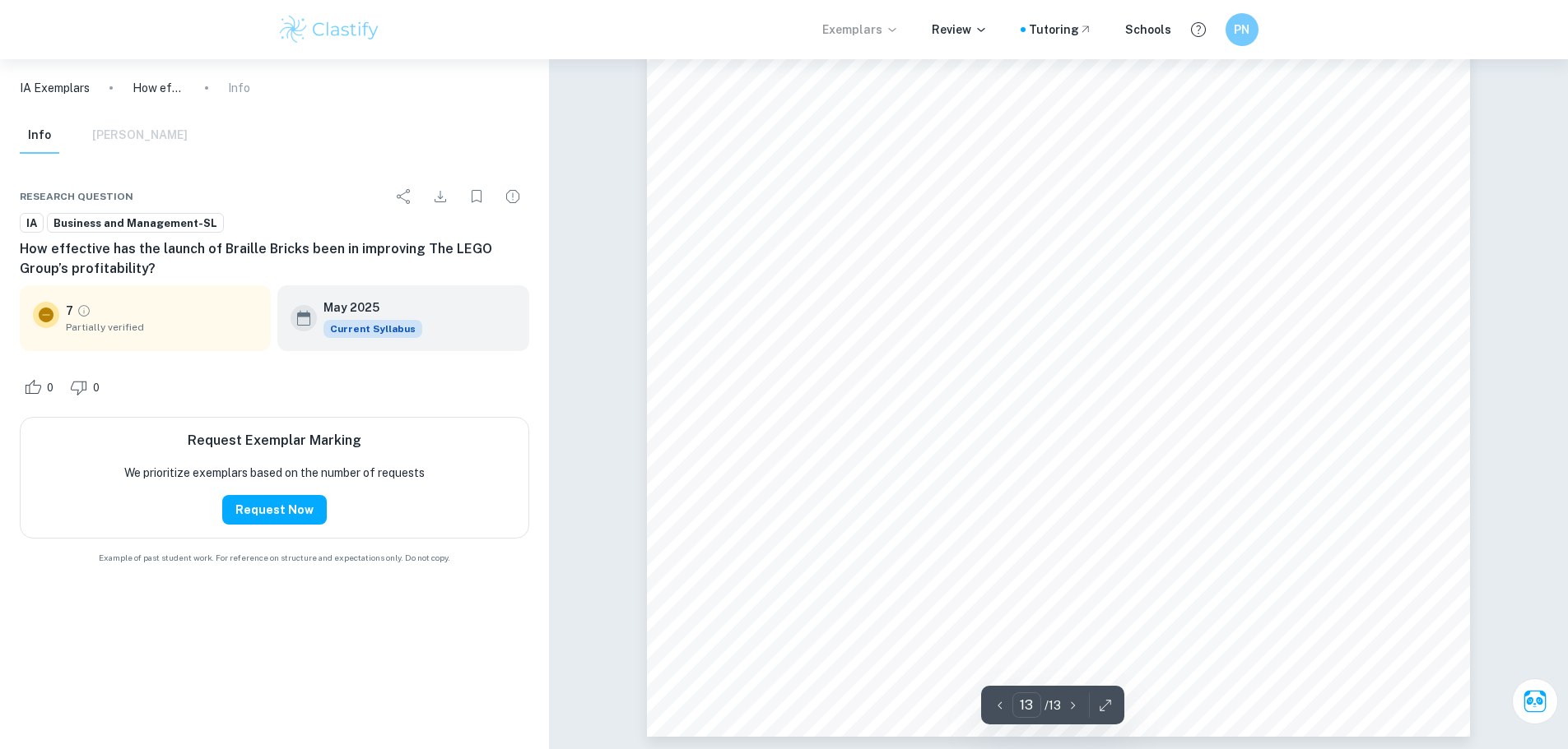
scroll to position [14693, 0]
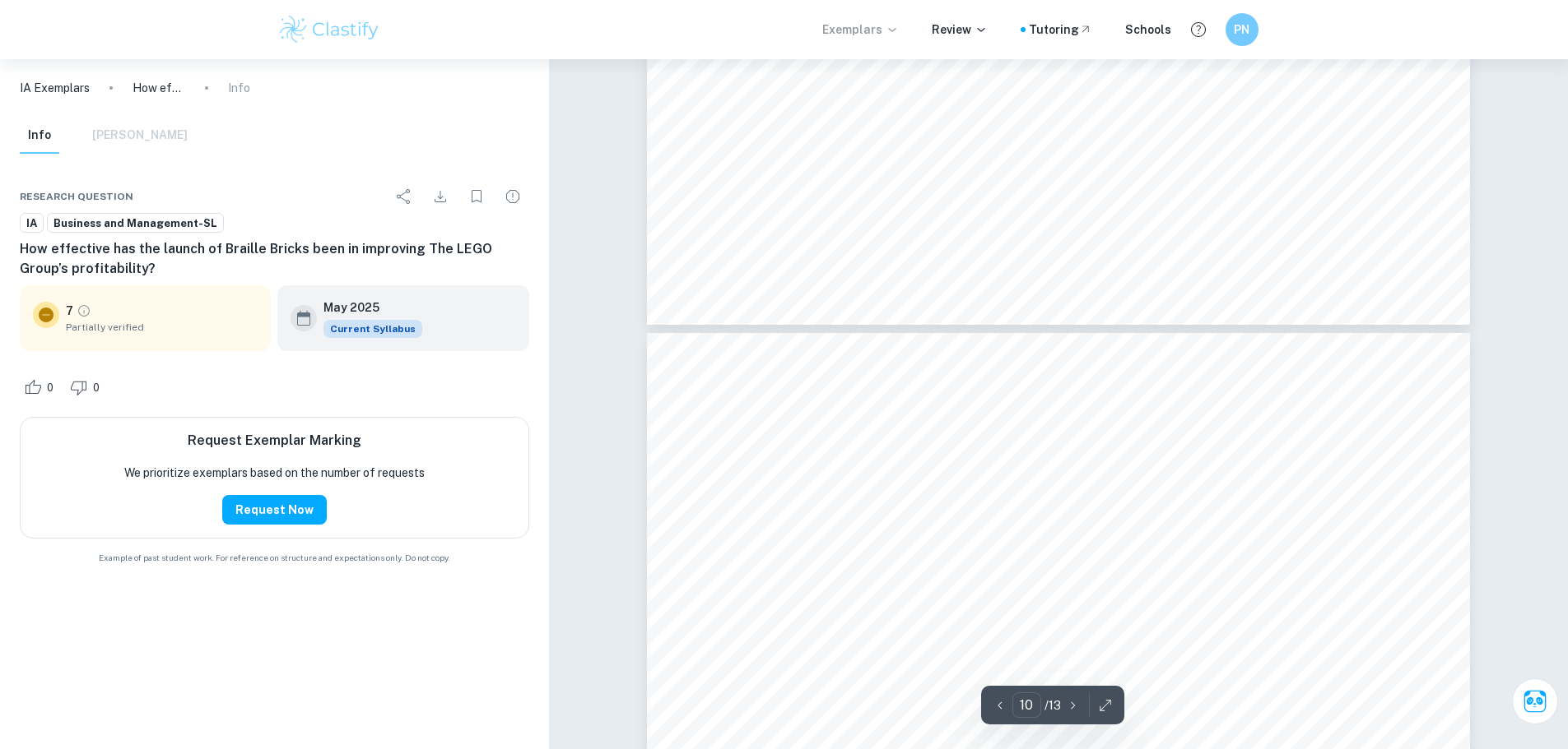
type input "9"
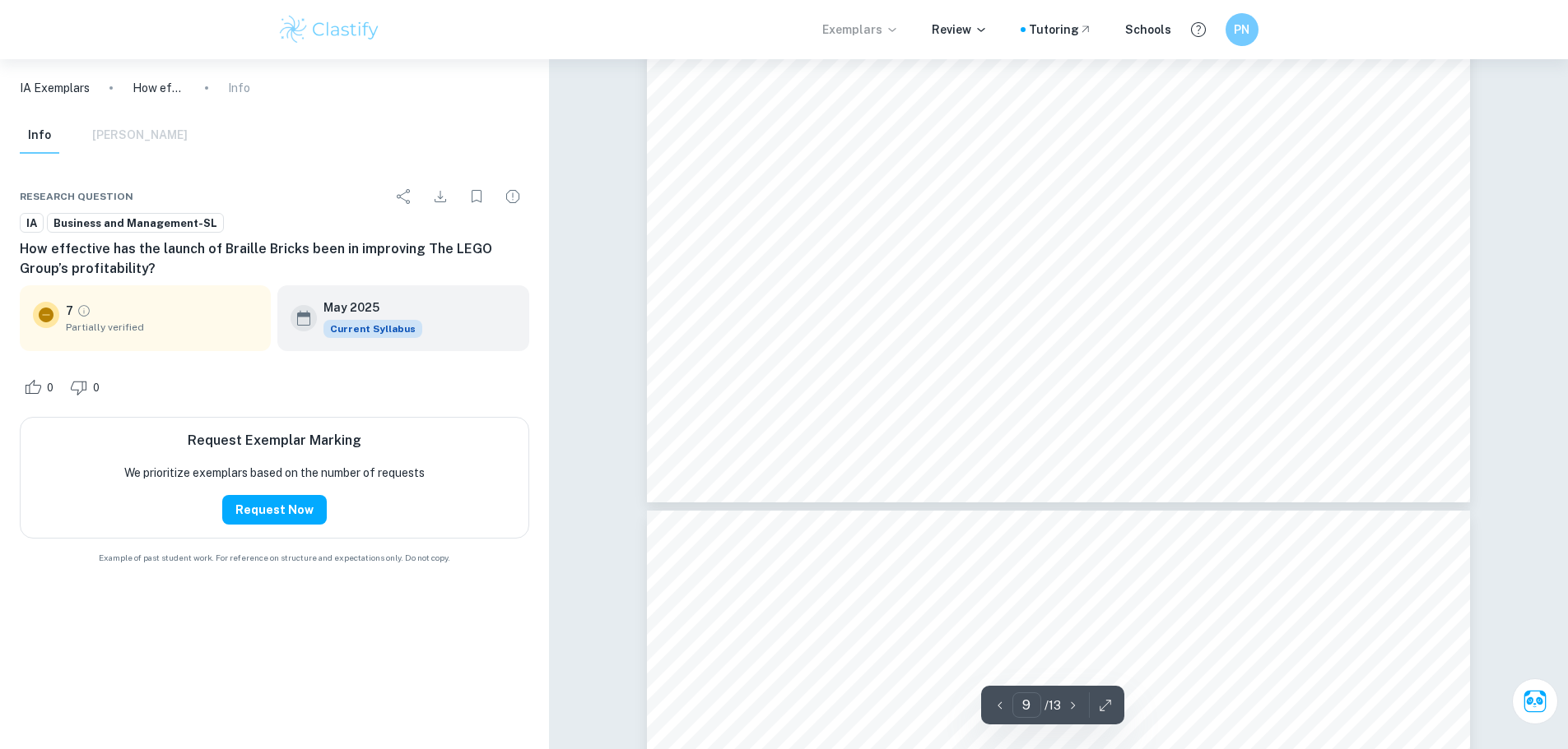
scroll to position [10004, 0]
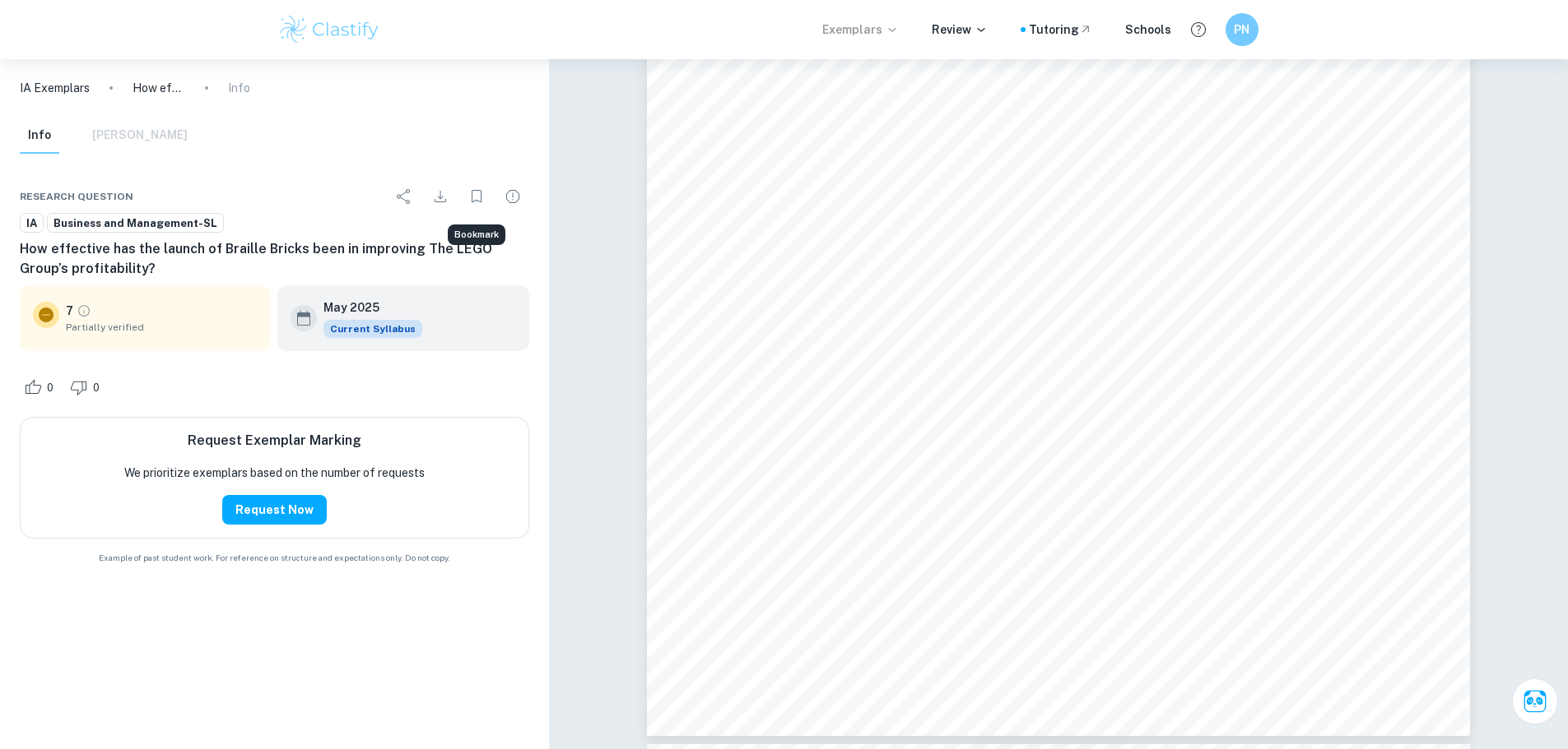
click at [468, 197] on icon "Bookmark" at bounding box center [477, 197] width 20 height 20
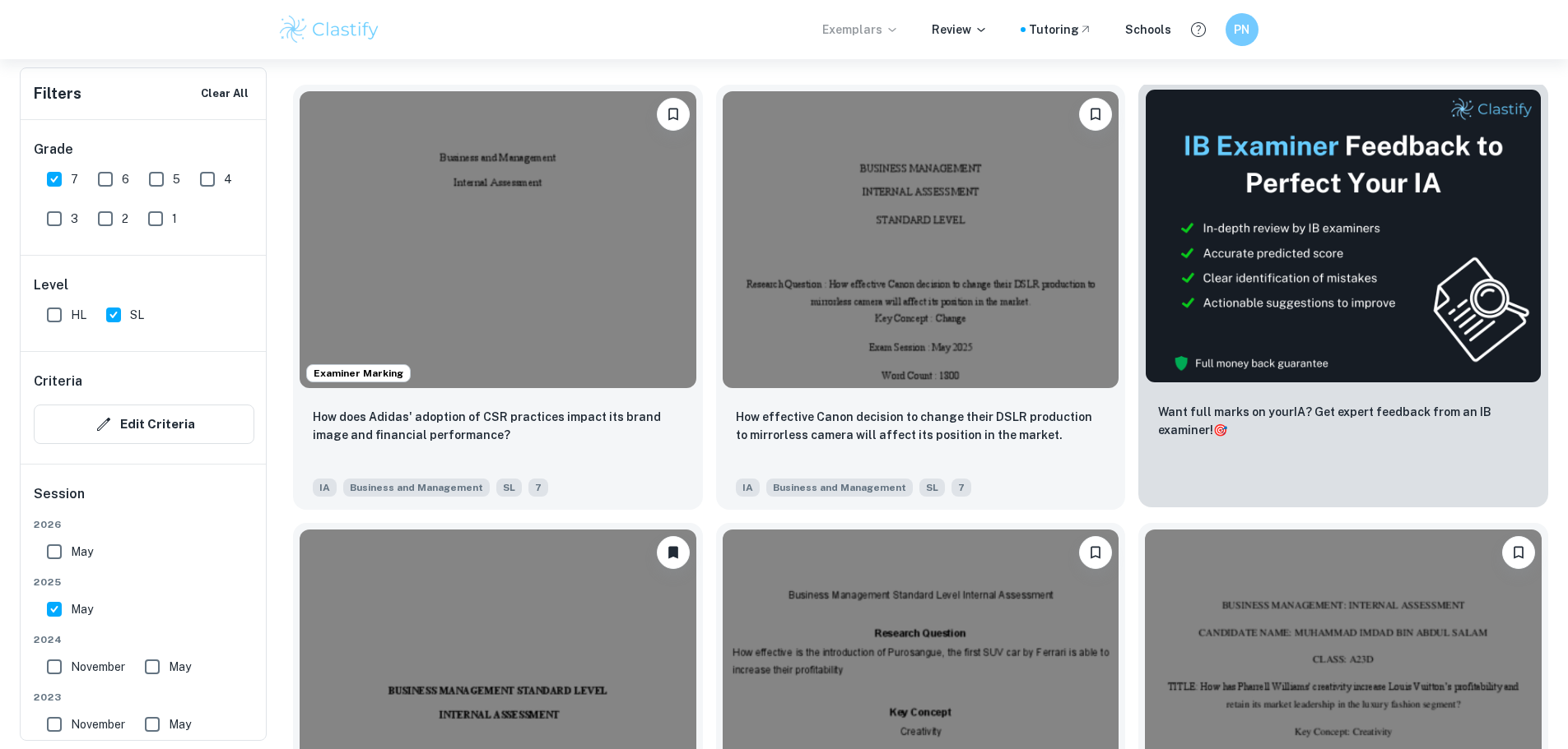
scroll to position [741, 0]
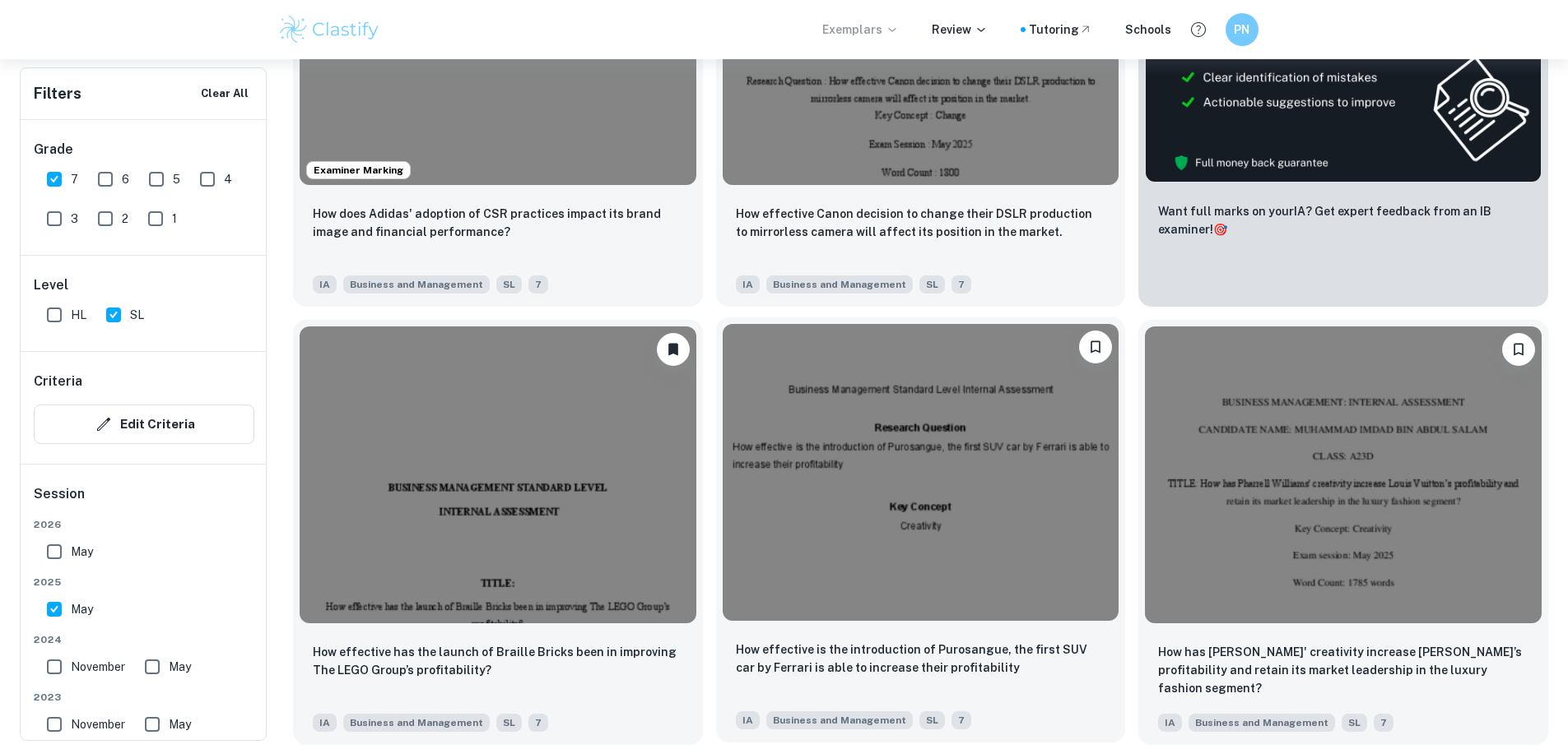
click at [723, 402] on img at bounding box center [921, 473] width 397 height 297
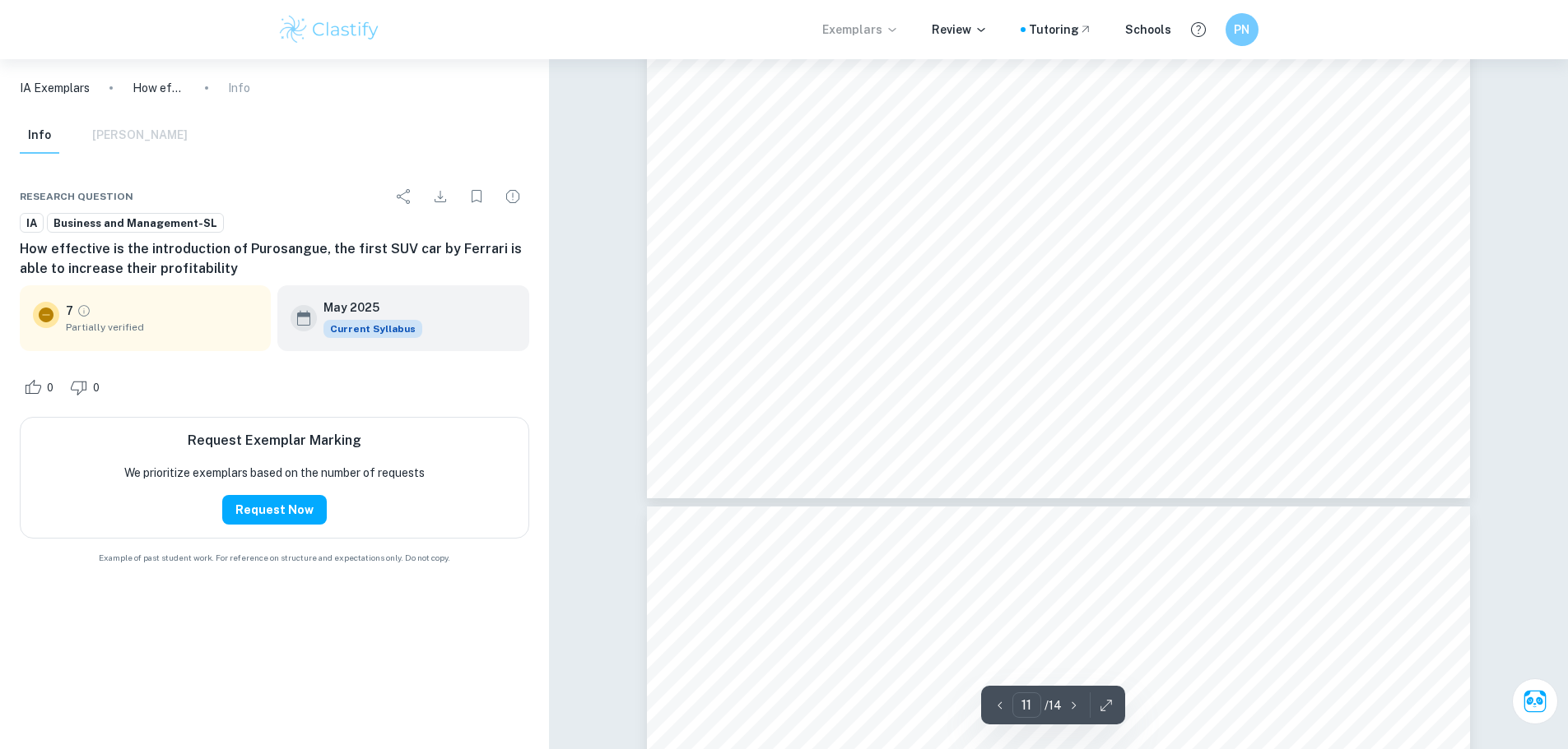
scroll to position [13079, 0]
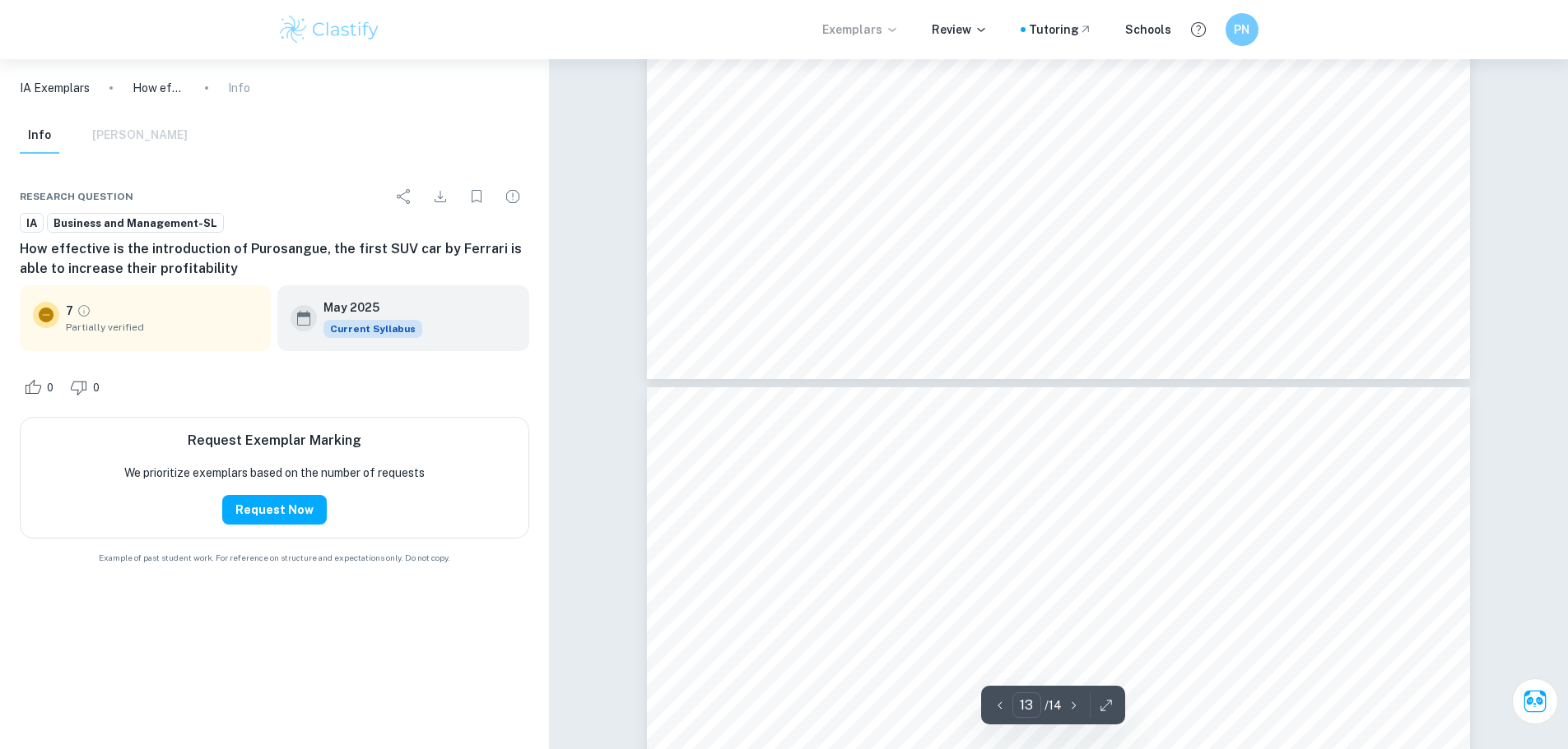
type input "14"
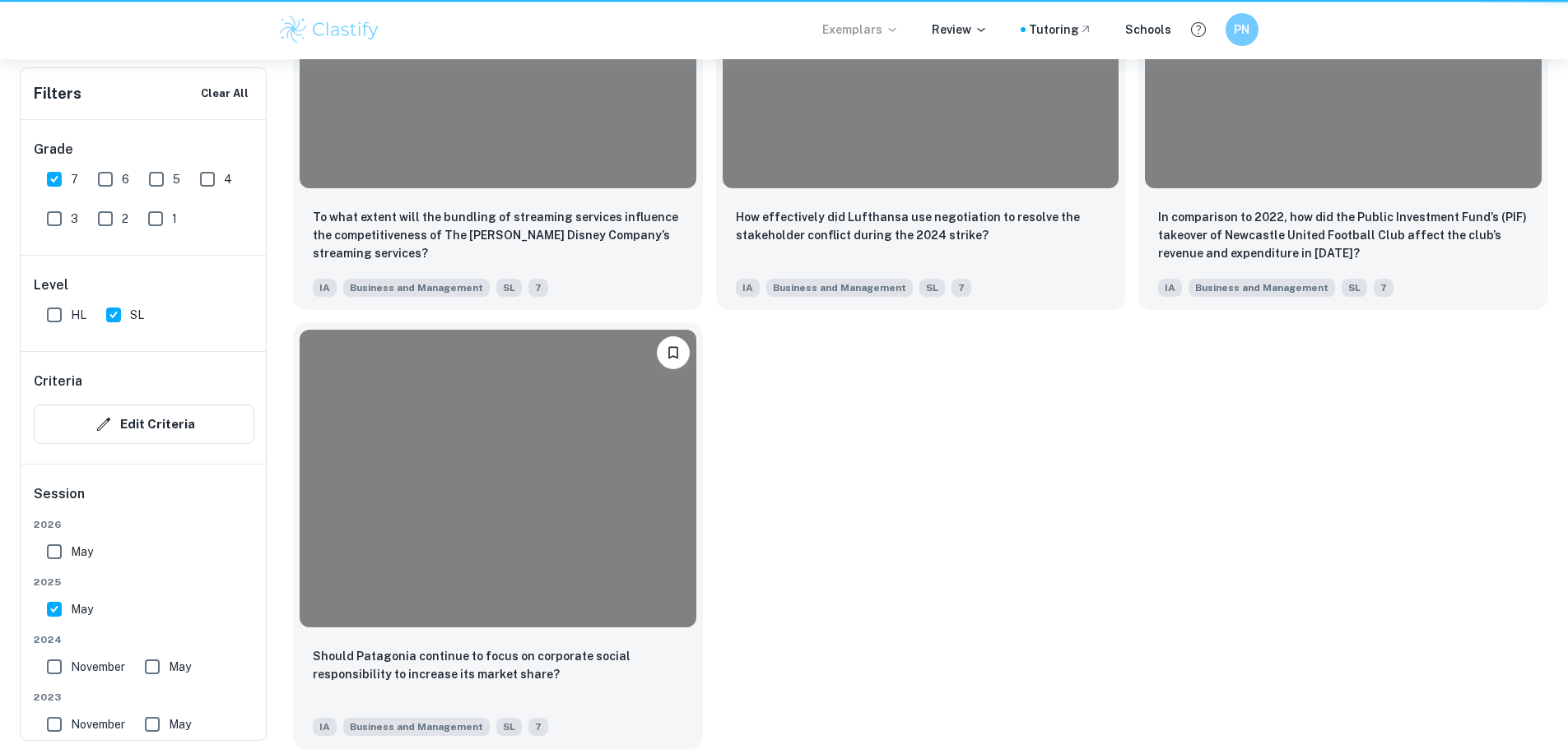
scroll to position [741, 0]
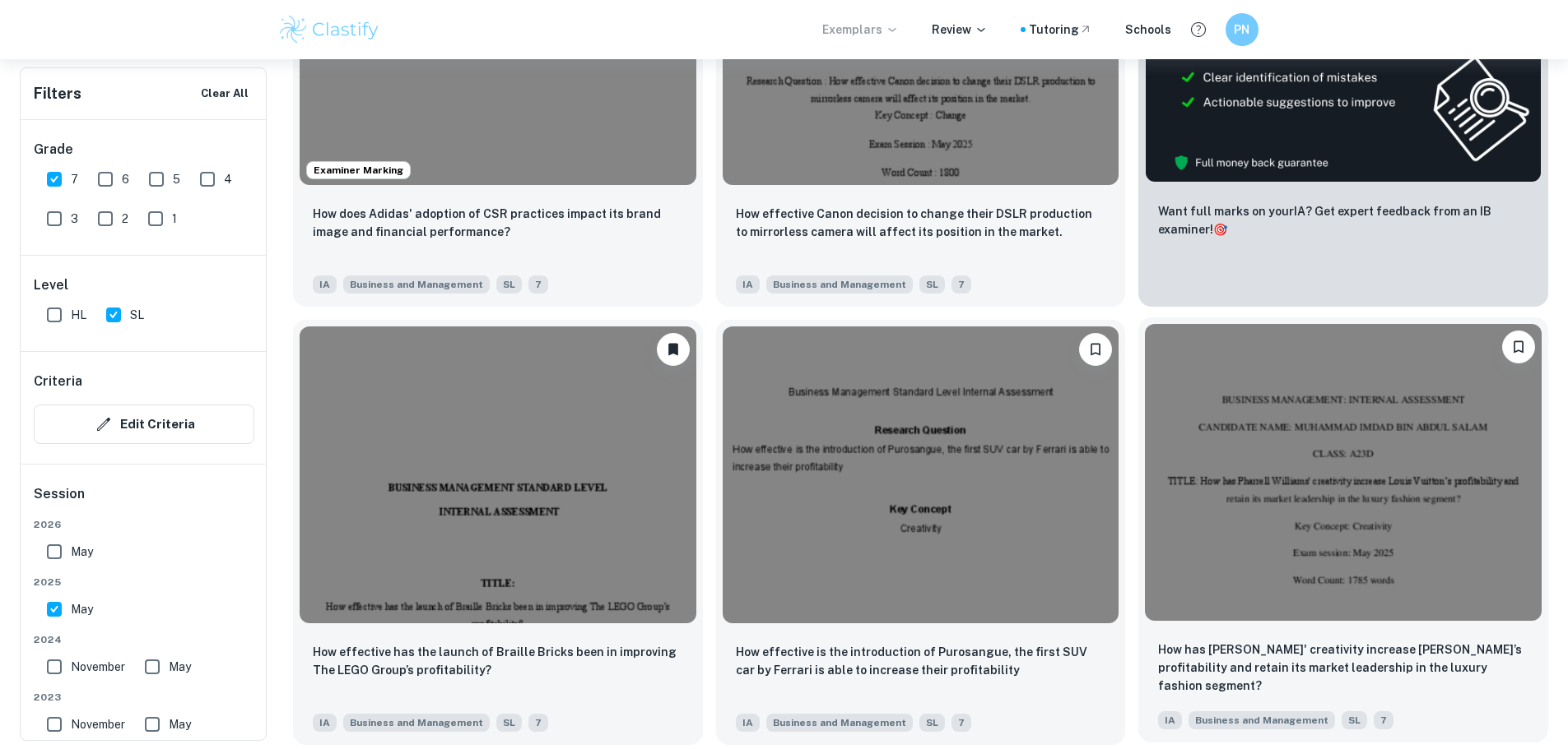
click at [1144, 350] on img at bounding box center [1342, 473] width 397 height 297
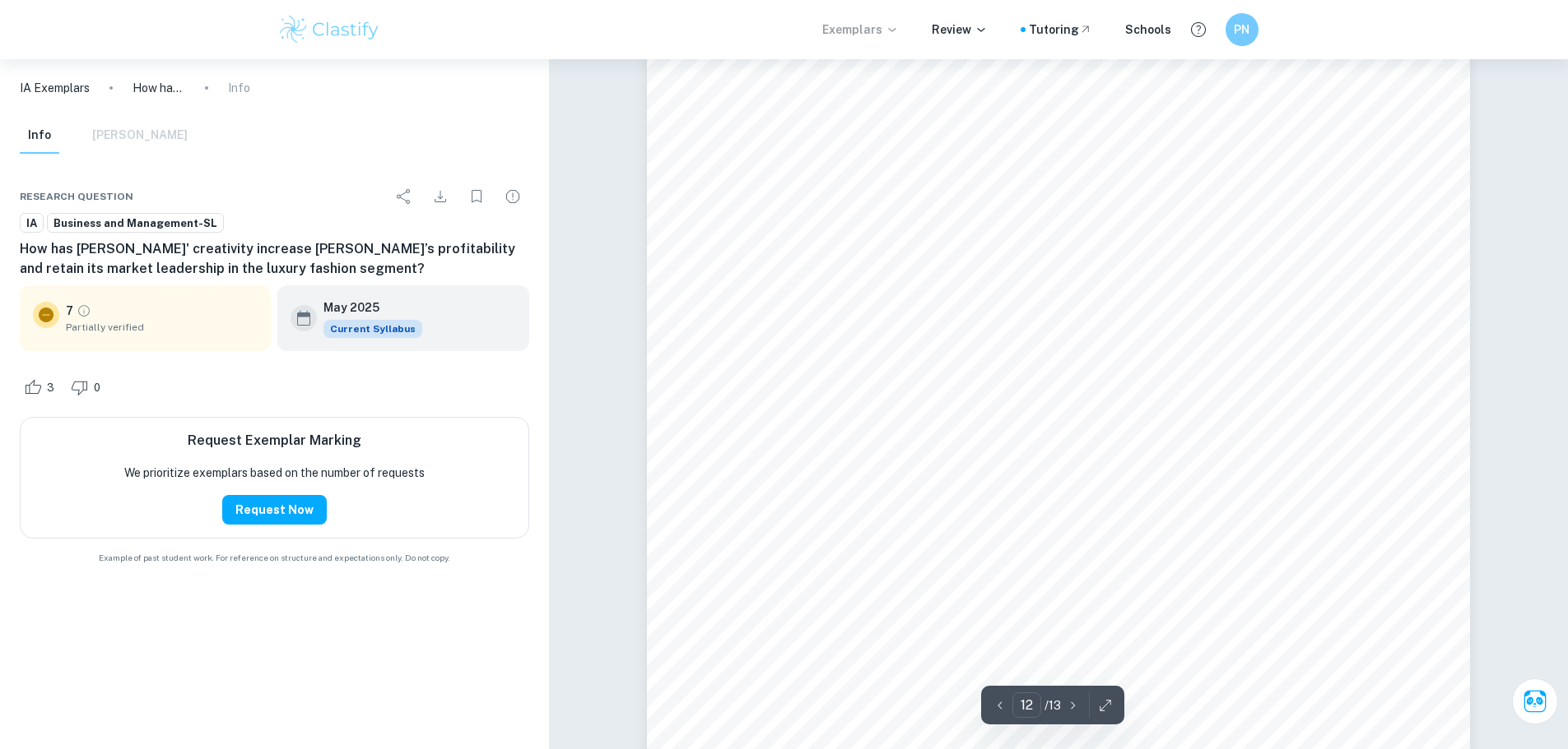
scroll to position [13325, 0]
type input "13"
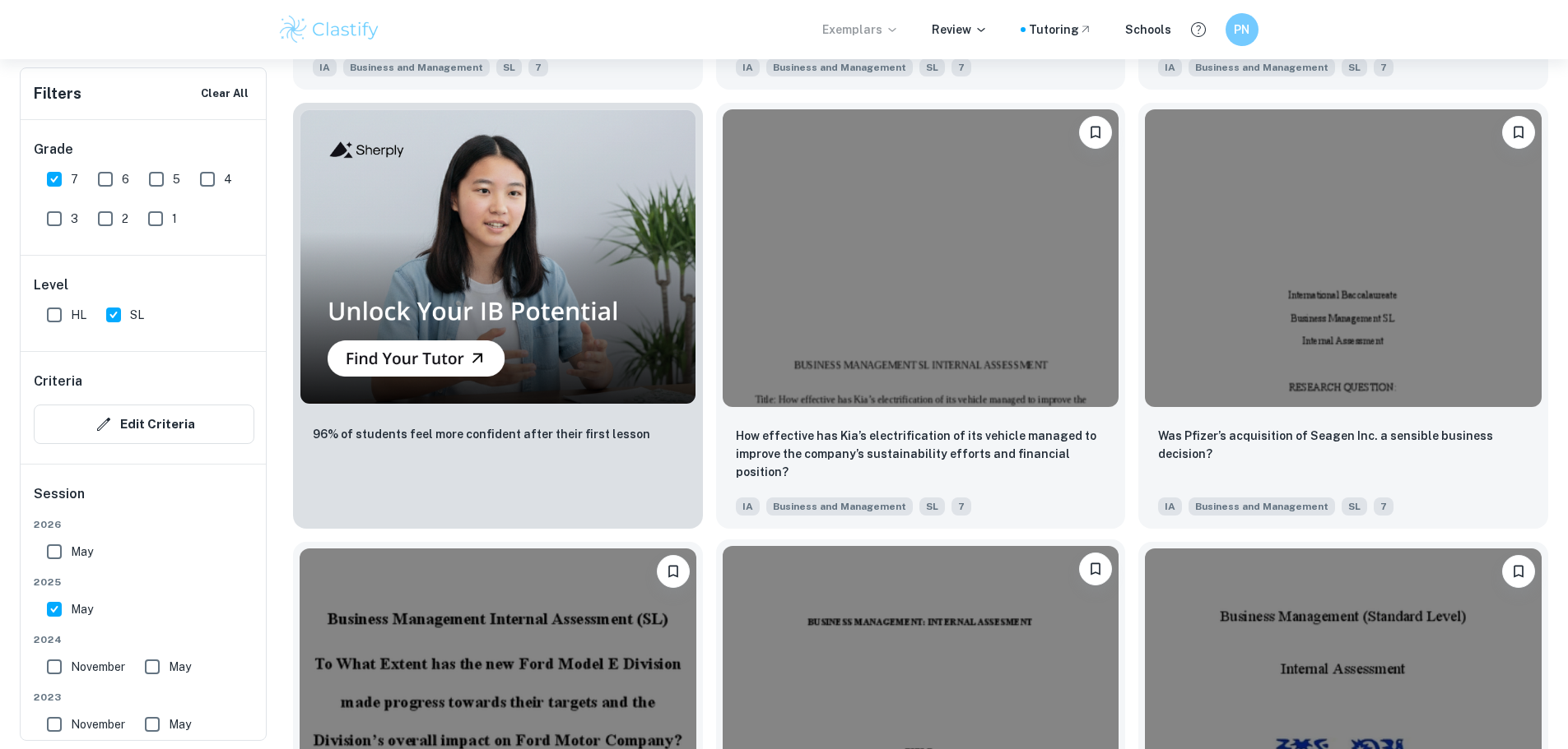
scroll to position [1480, 0]
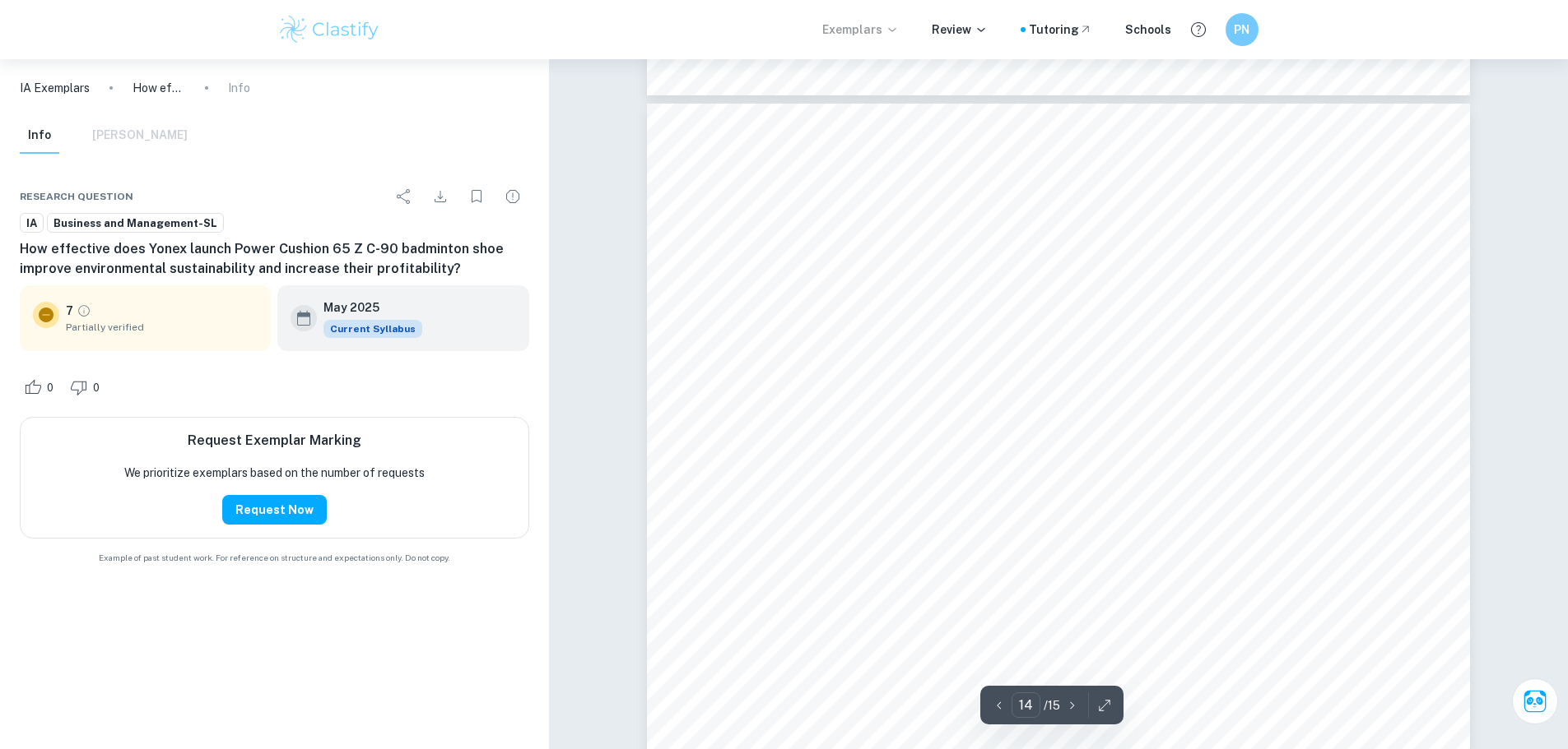
scroll to position [15382, 0]
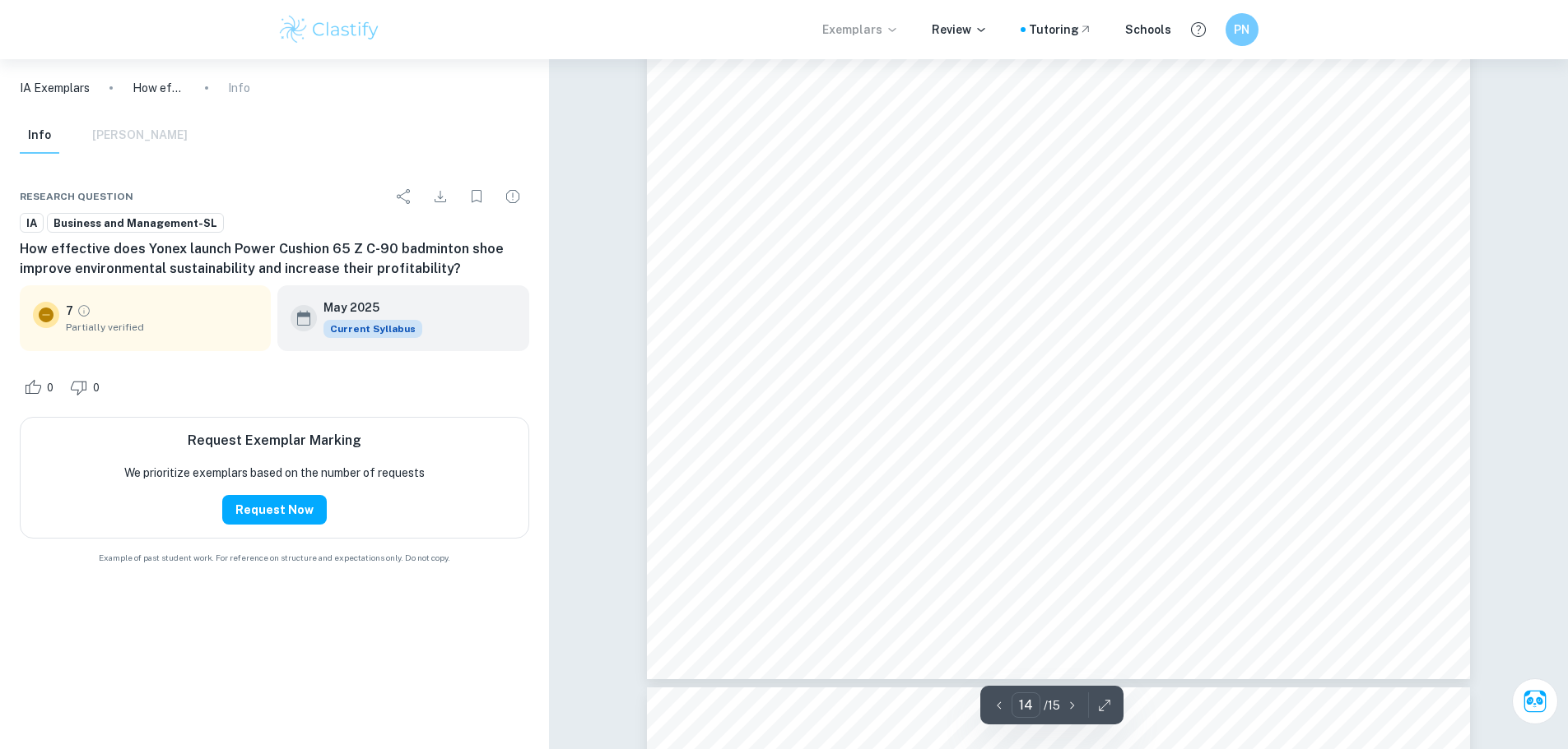
type input "15"
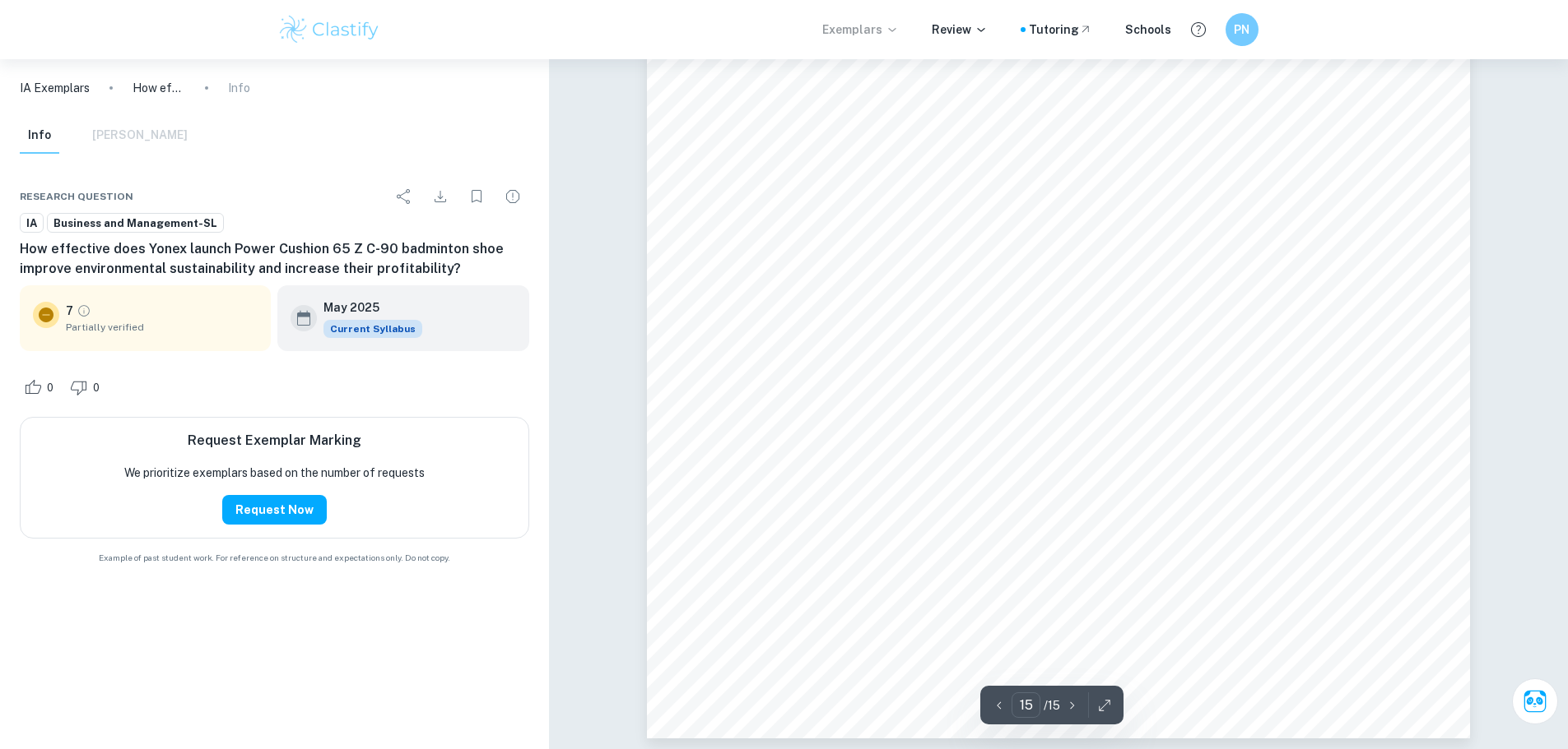
scroll to position [17036, 0]
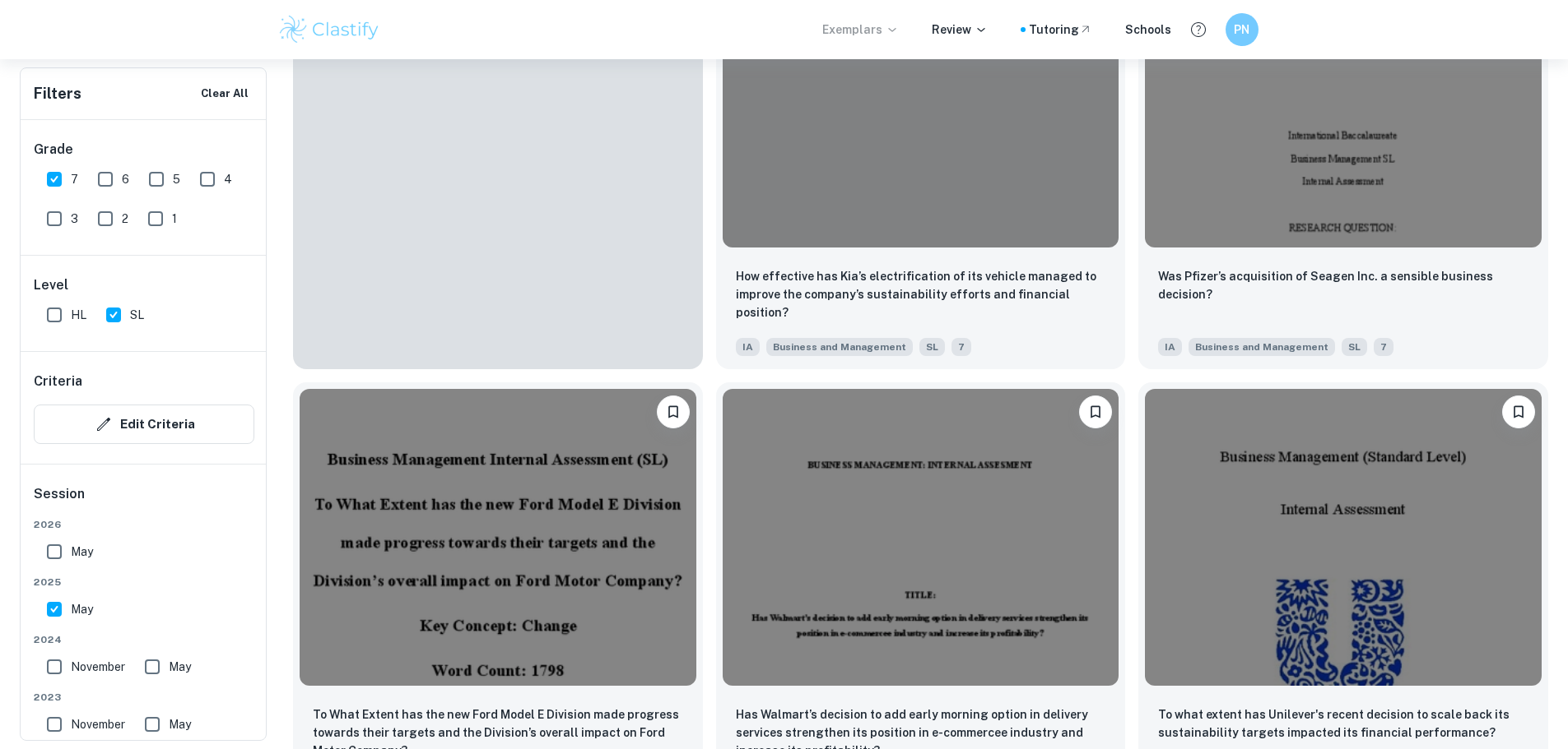
scroll to position [1657, 0]
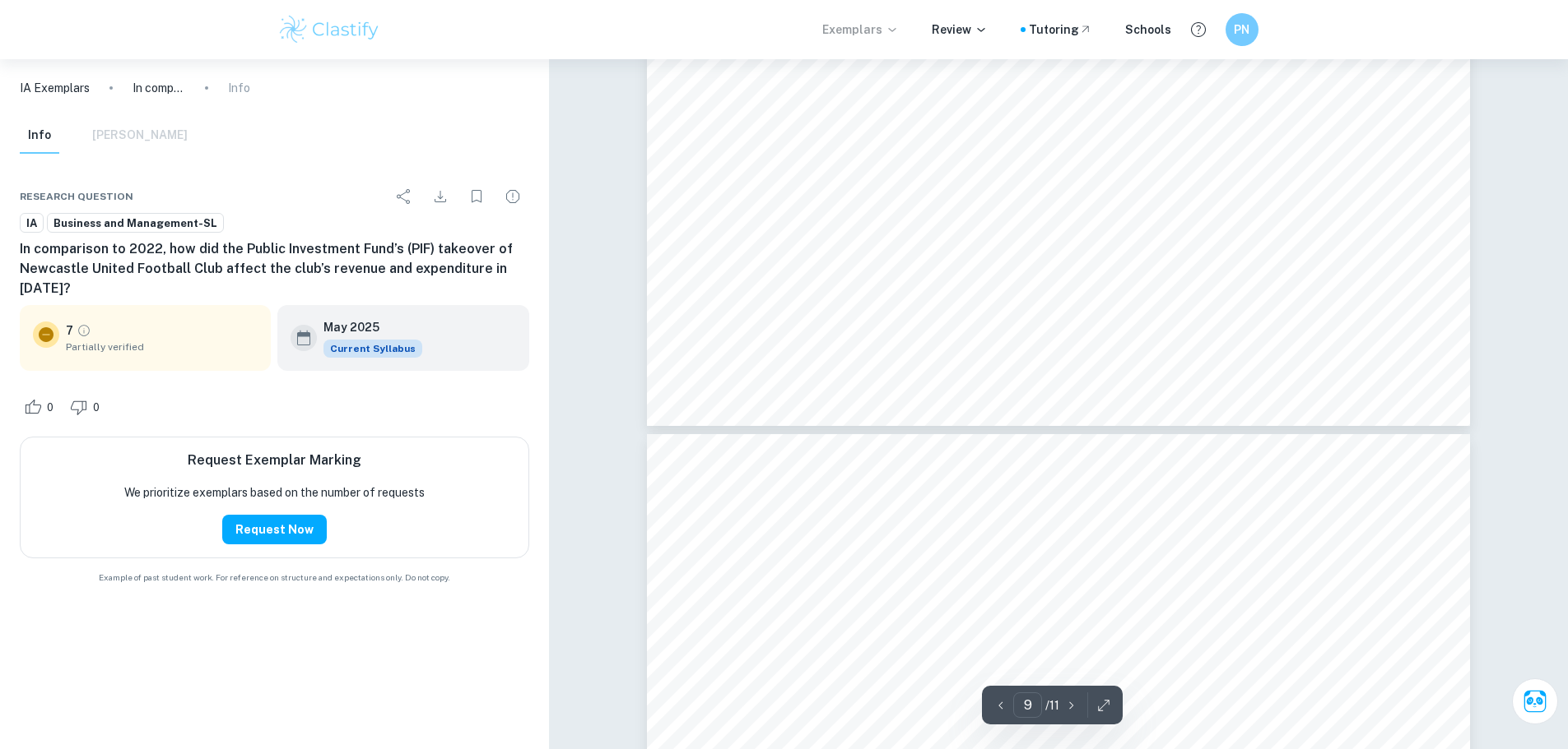
scroll to position [9623, 0]
type input "11"
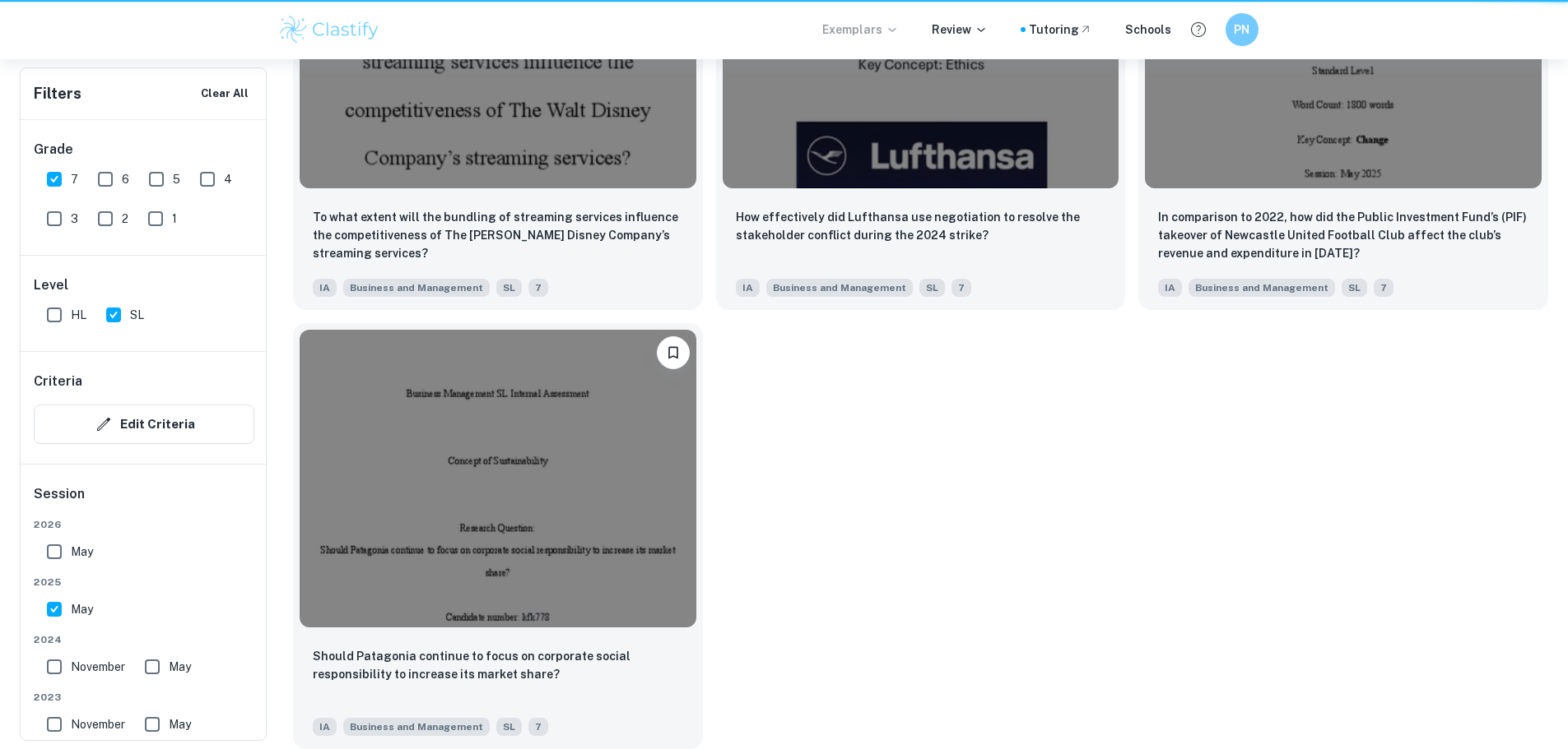
scroll to position [1657, 0]
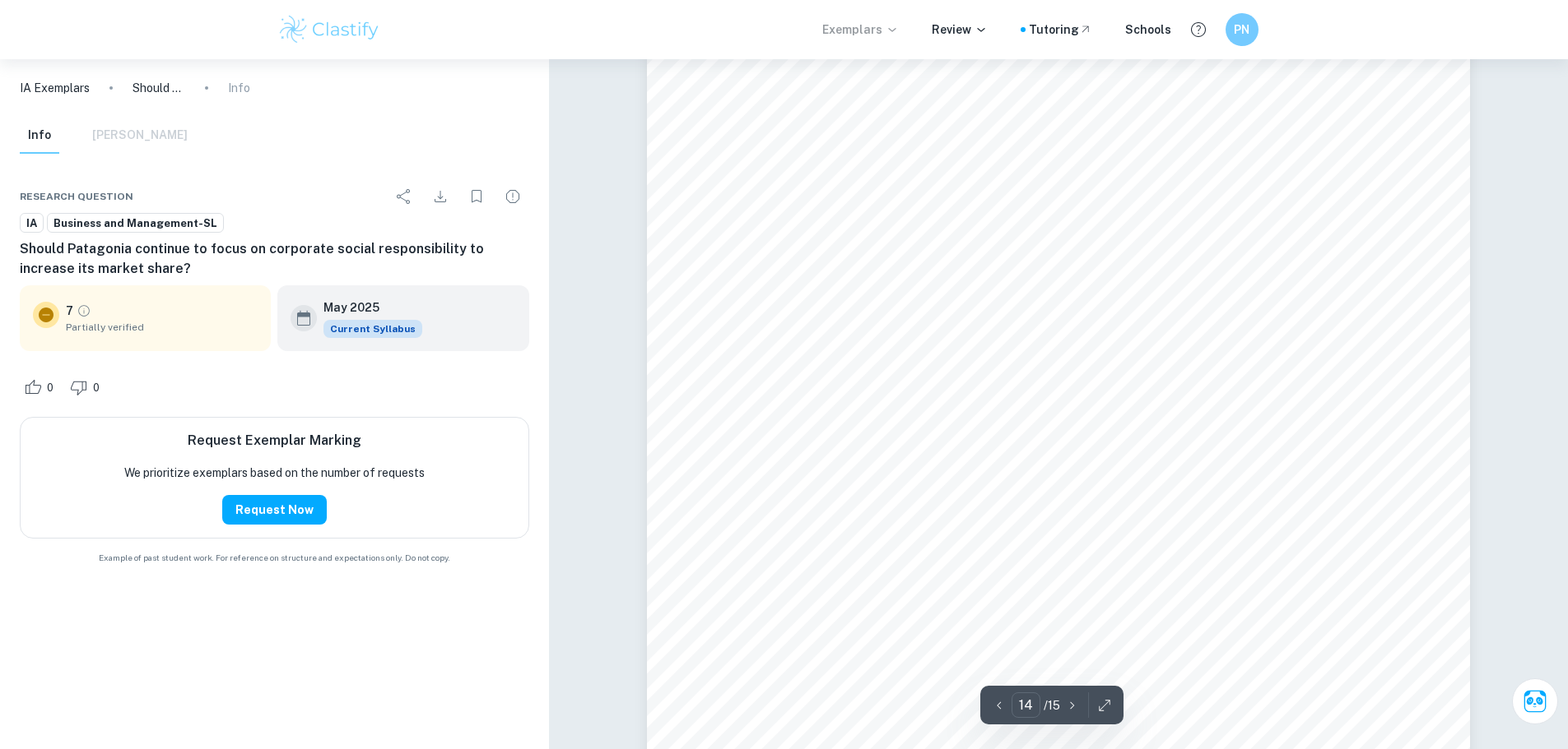
scroll to position [14395, 0]
type input "15"
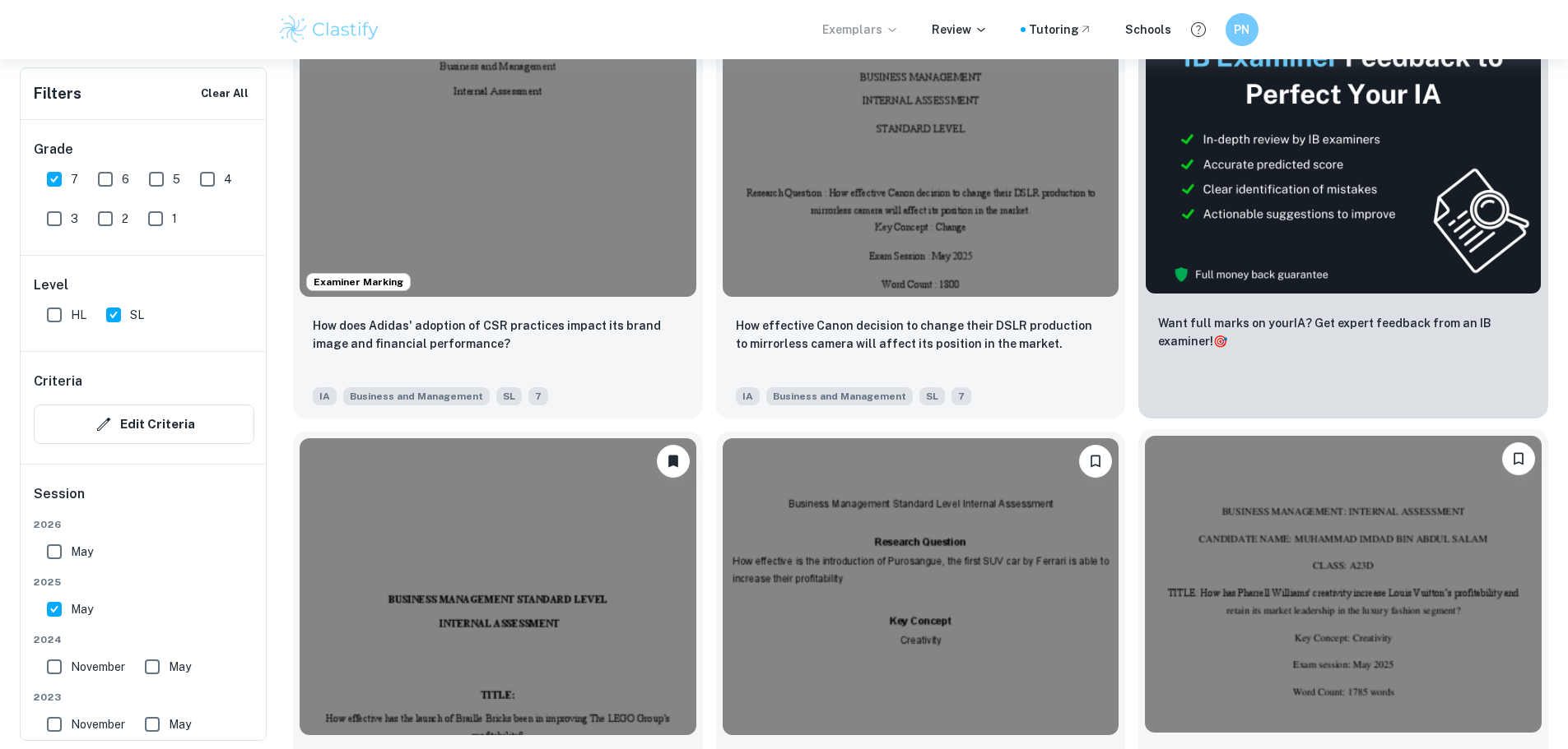
scroll to position [587, 0]
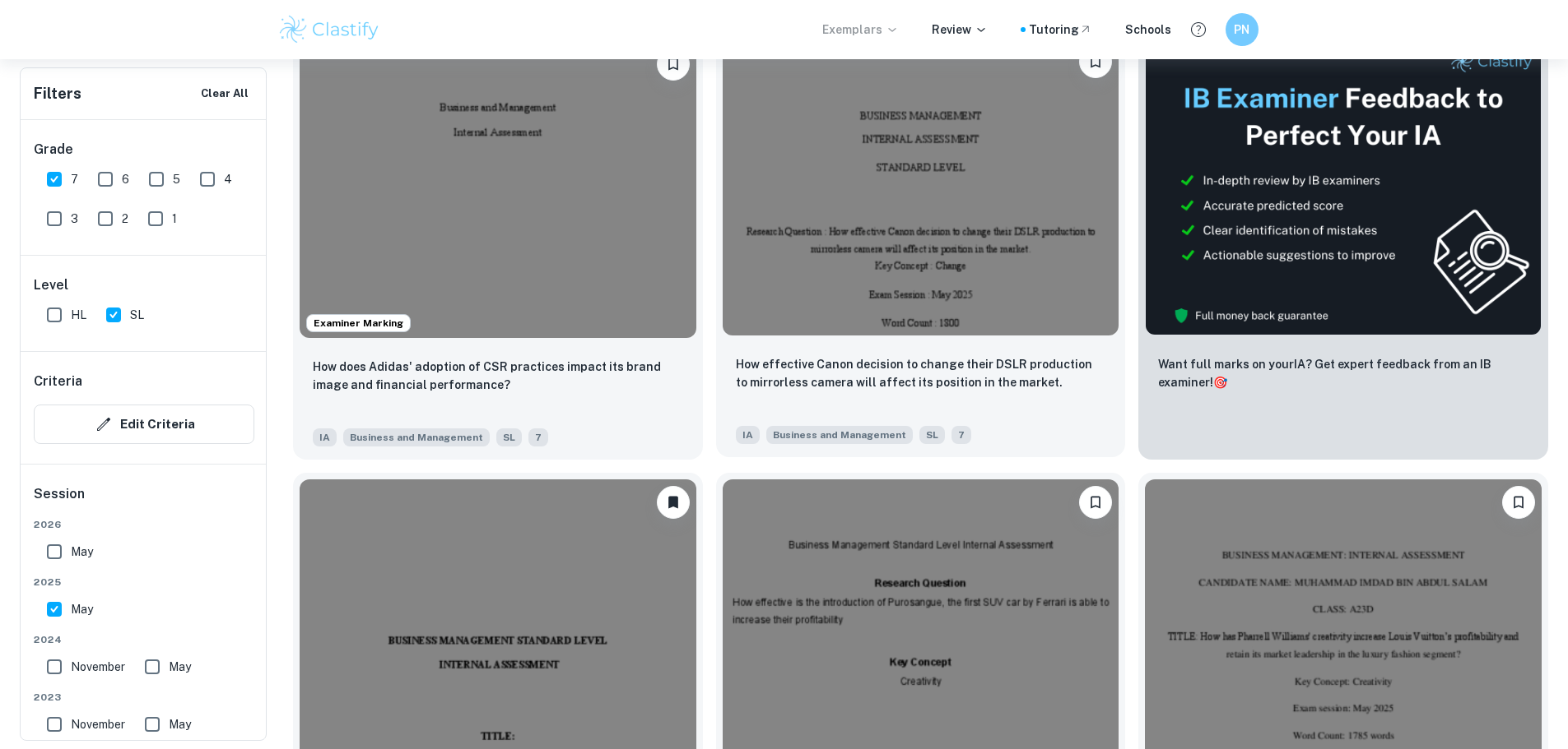
click at [811, 214] on img at bounding box center [921, 187] width 397 height 297
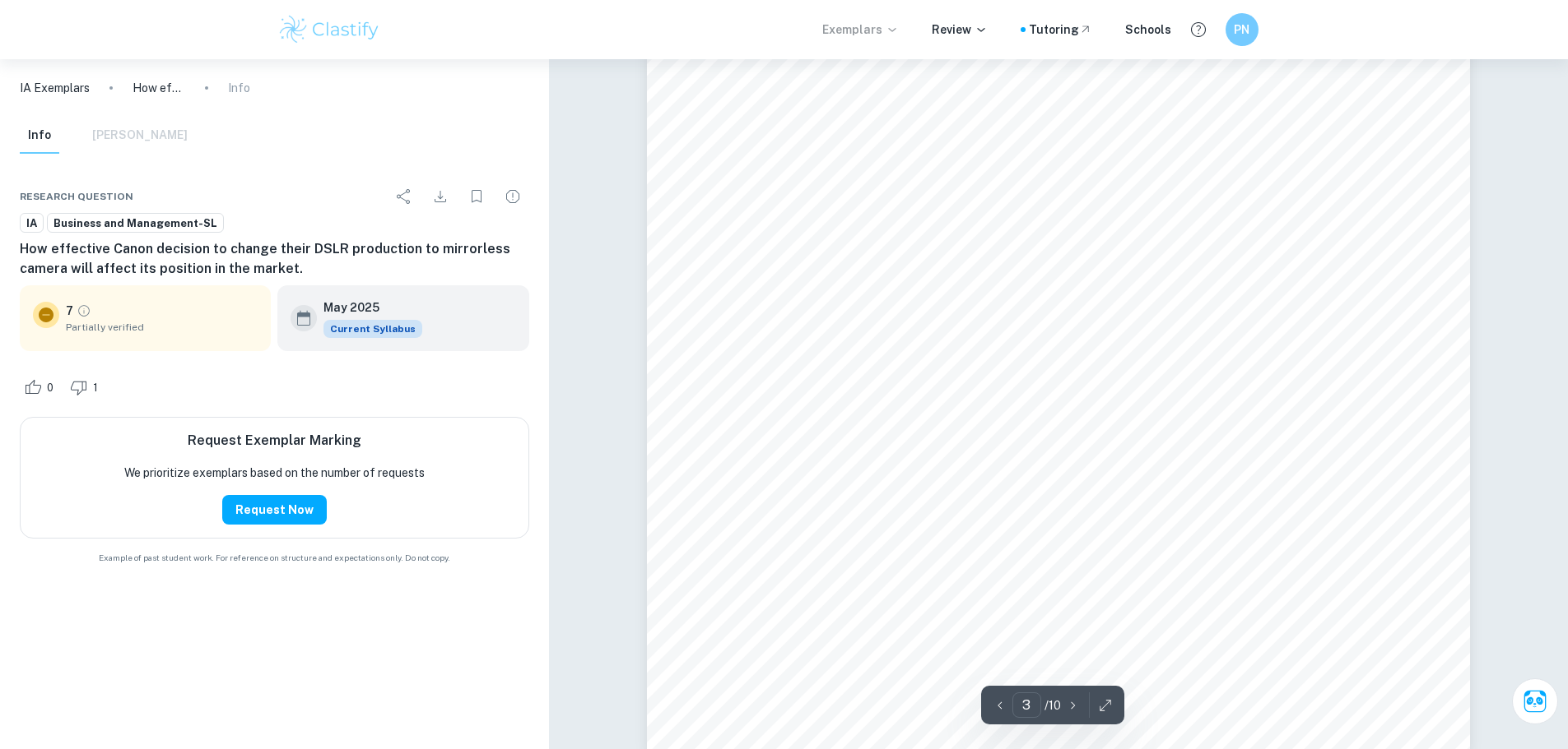
scroll to position [3373, 0]
type input "7"
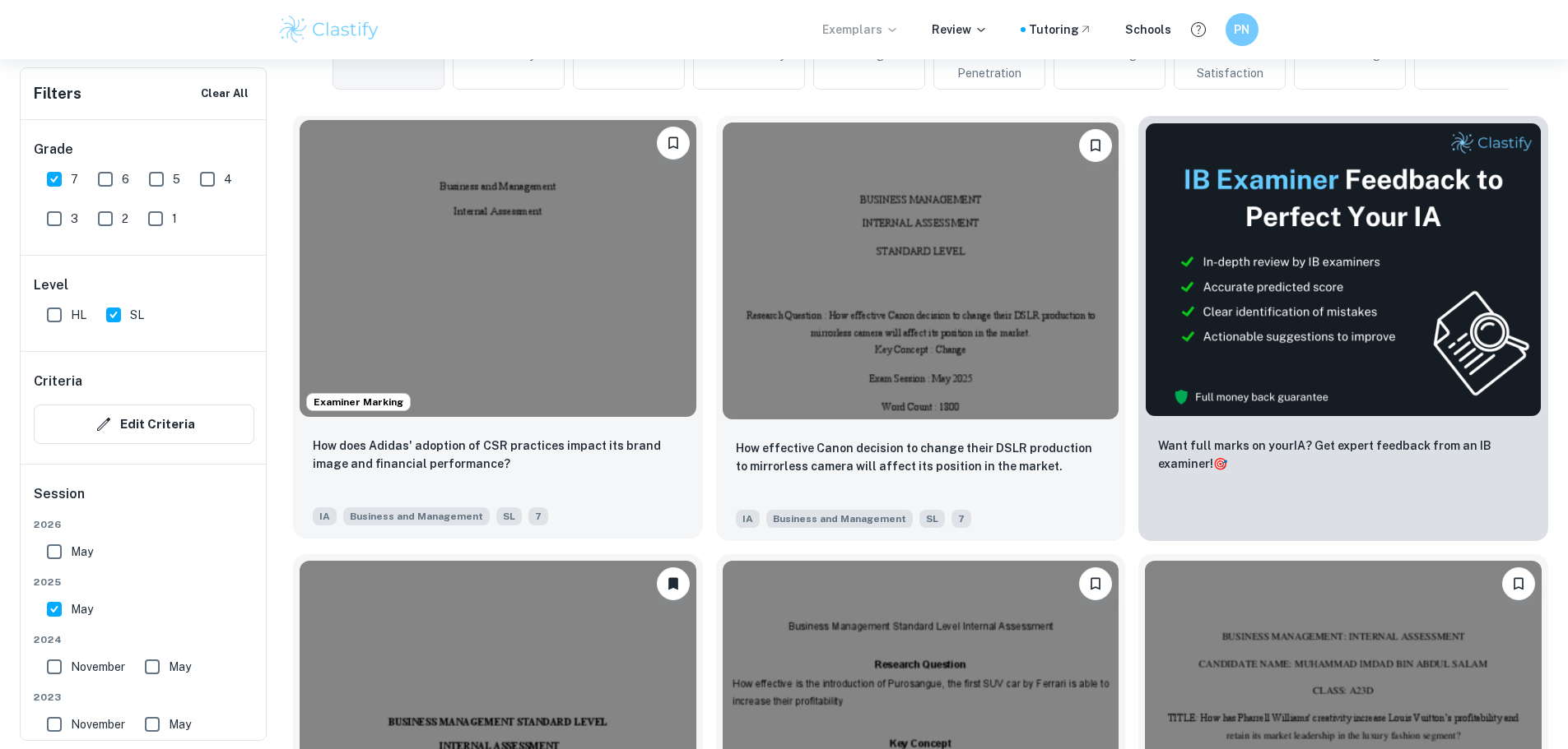
scroll to position [505, 0]
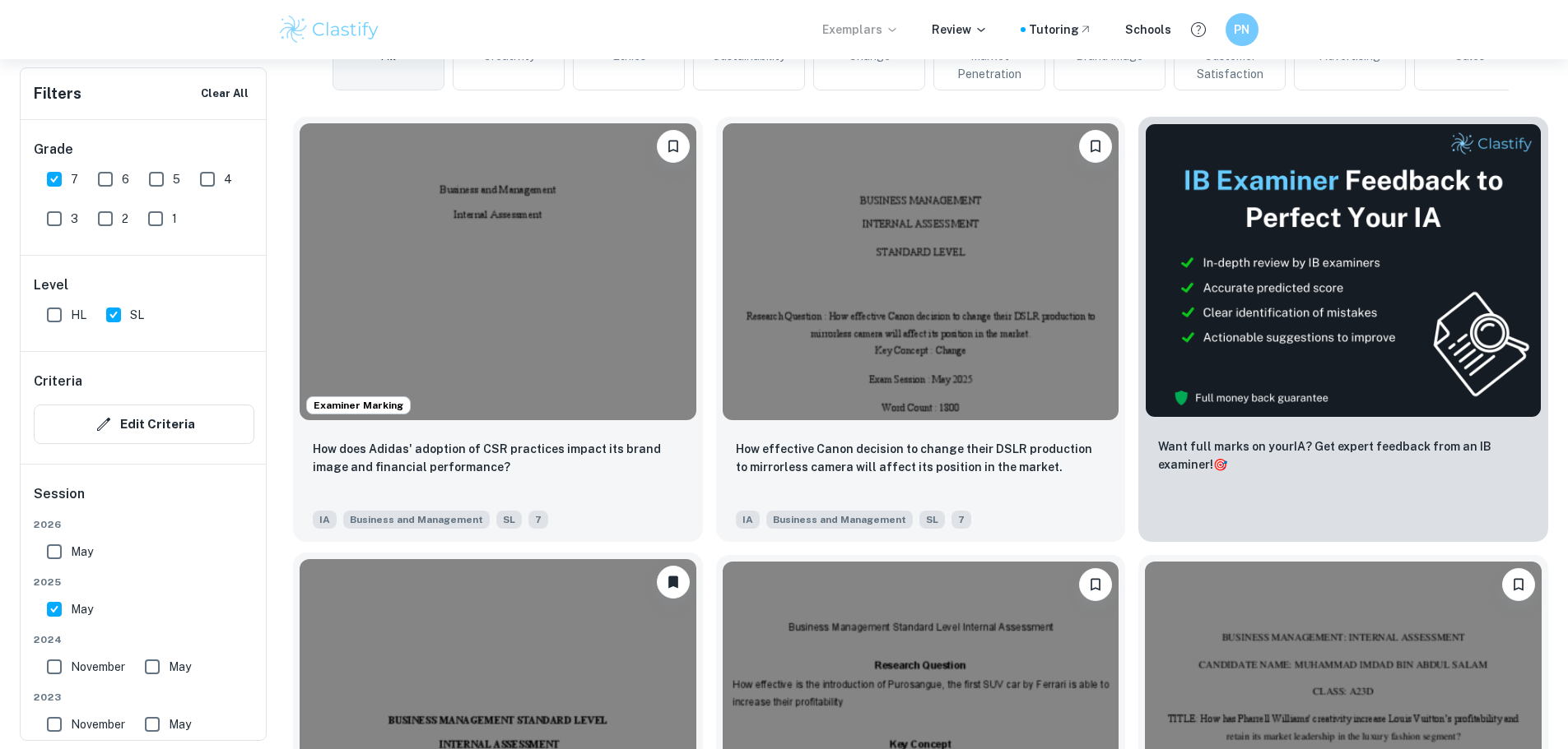
click at [696, 559] on img at bounding box center [498, 708] width 397 height 297
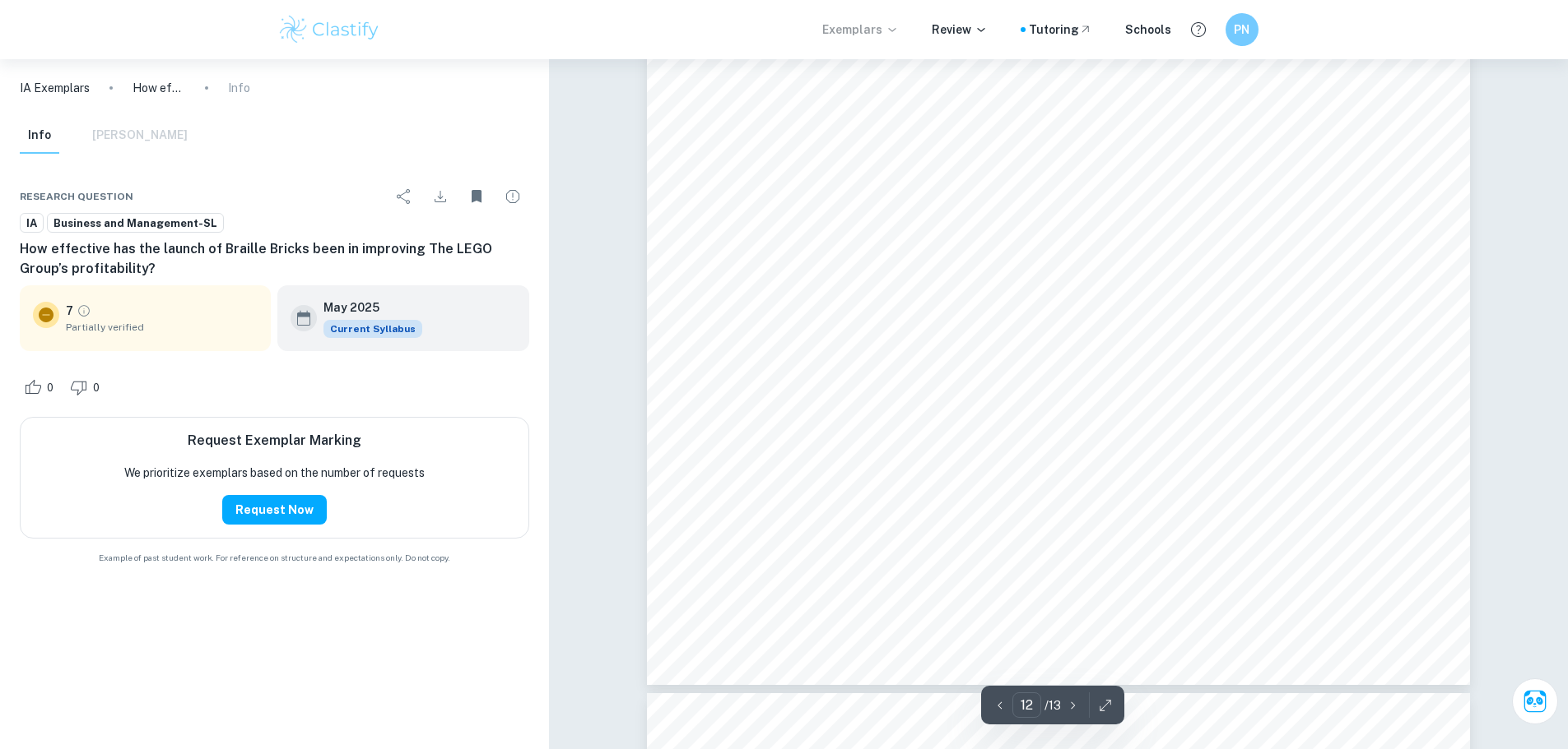
scroll to position [13572, 0]
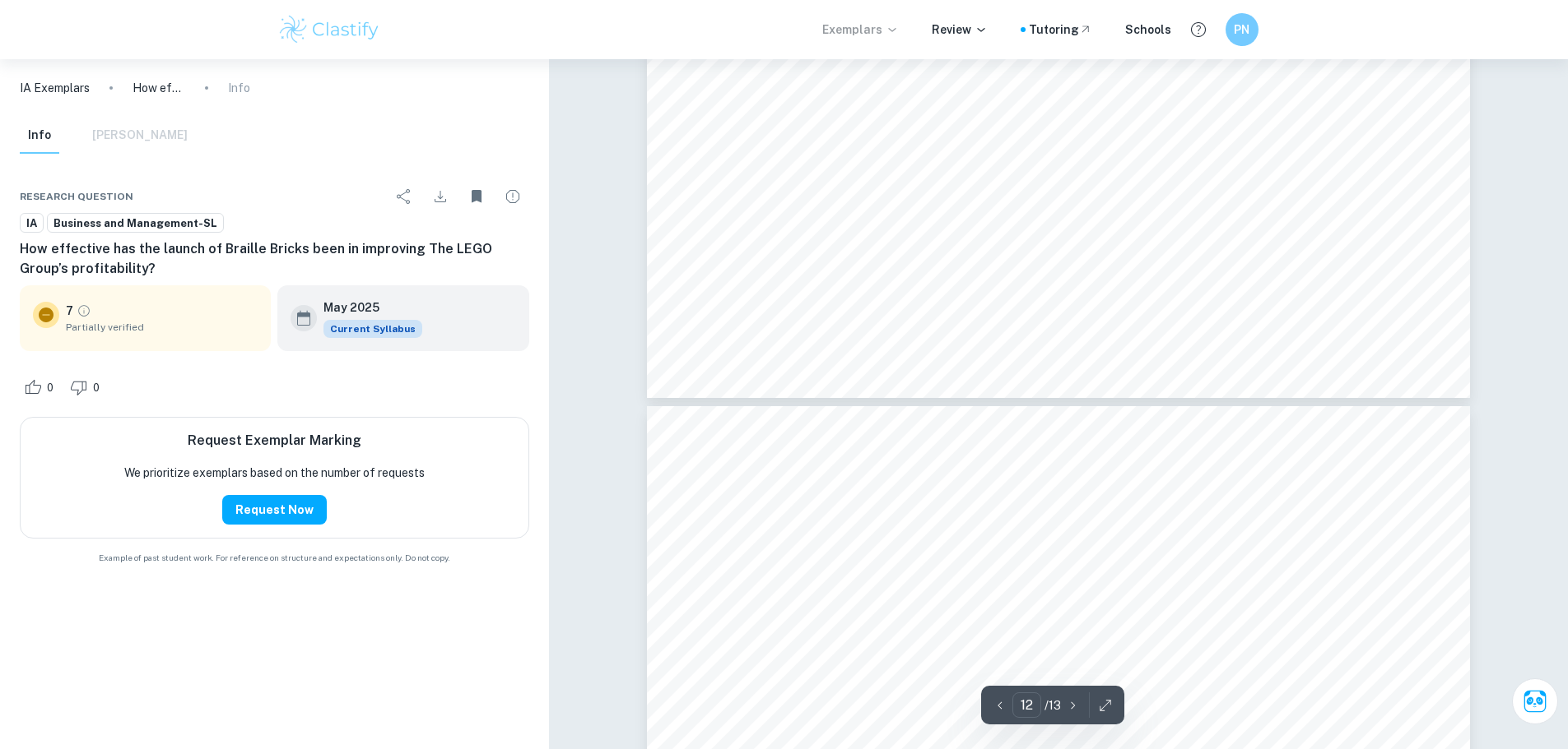
type input "13"
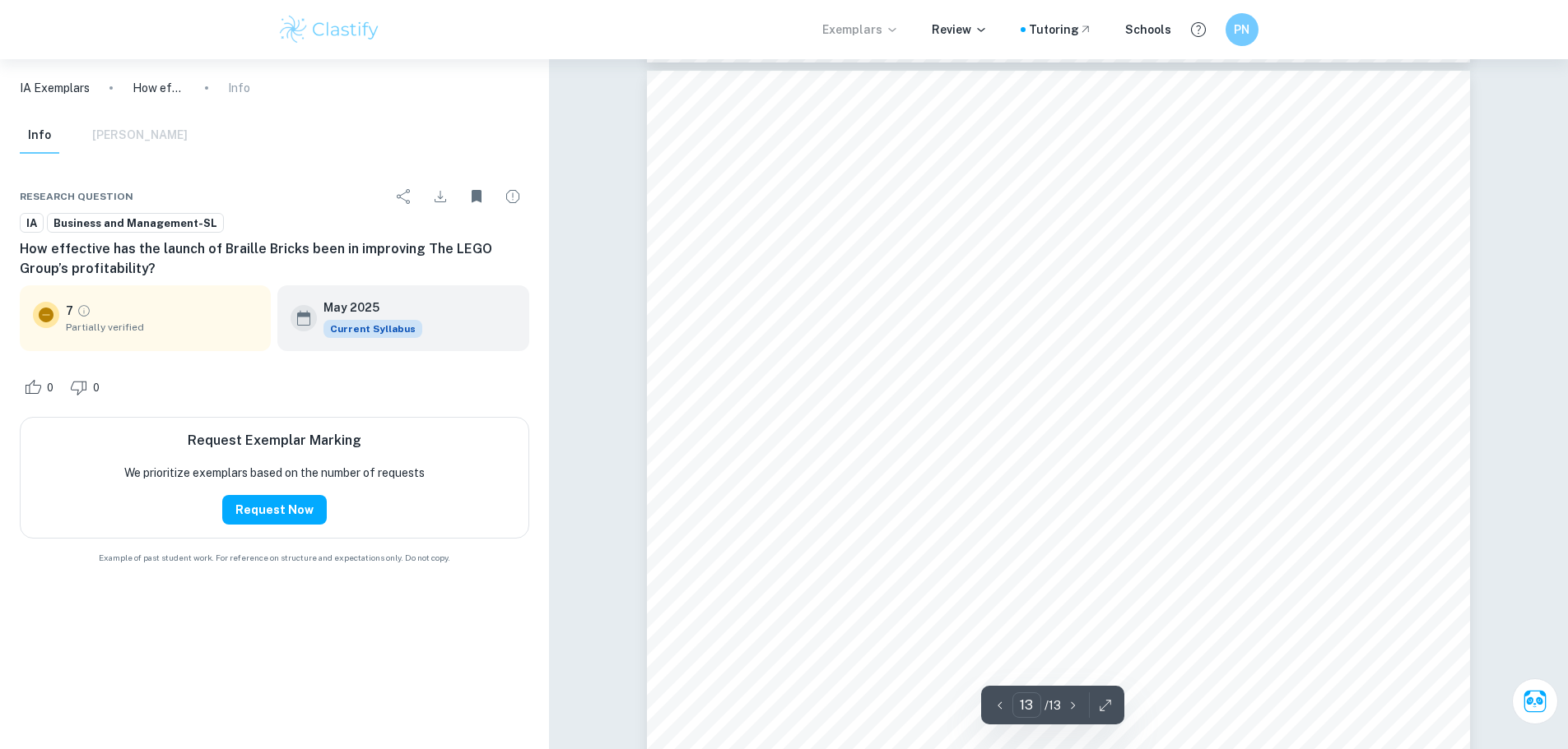
scroll to position [14230, 0]
